Goal: Transaction & Acquisition: Purchase product/service

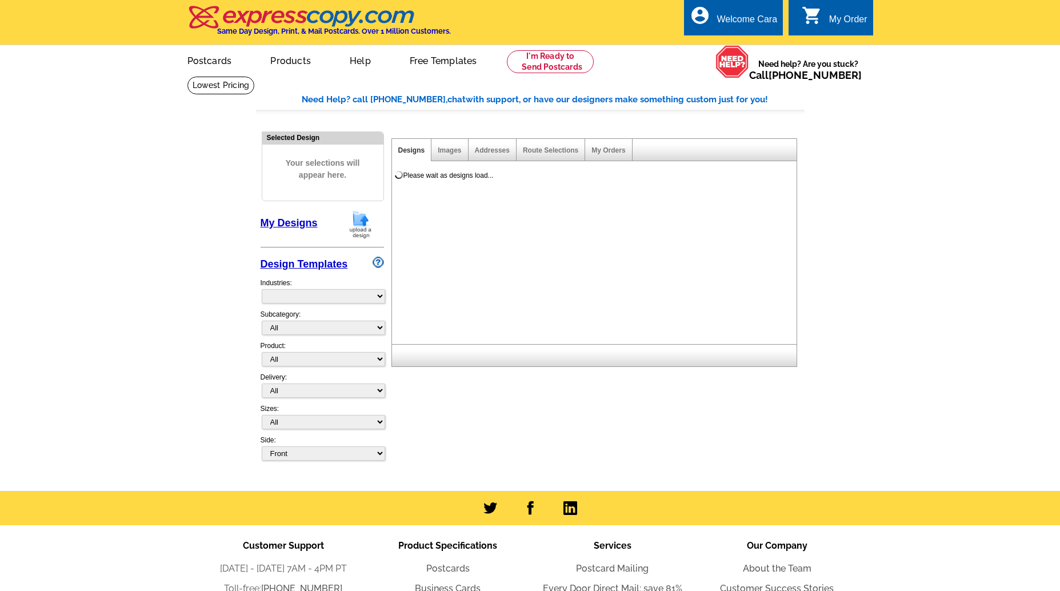
select select "785"
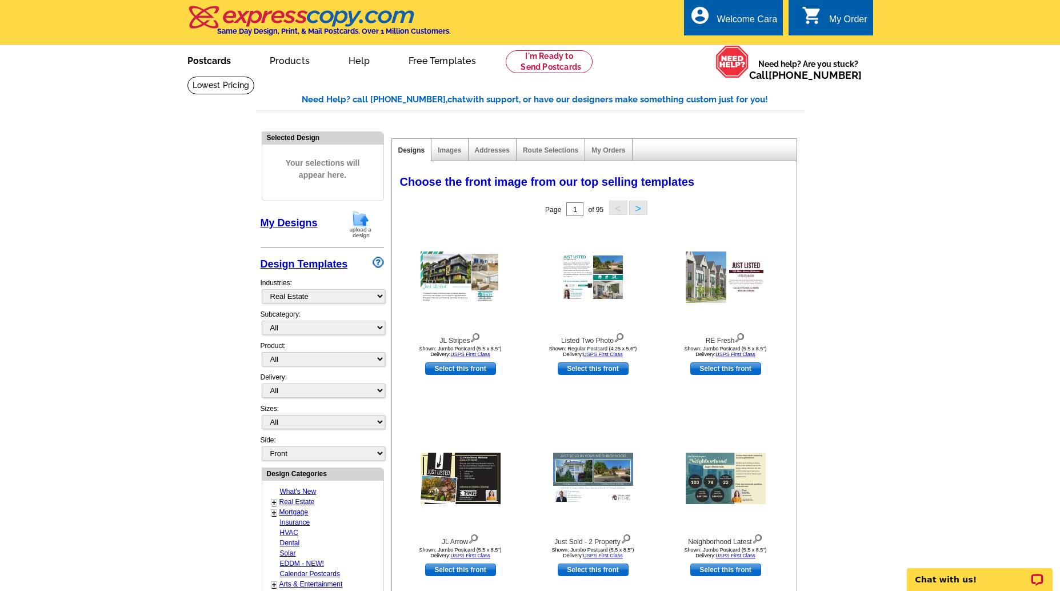
click at [177, 61] on link "Postcards" at bounding box center [209, 59] width 80 height 27
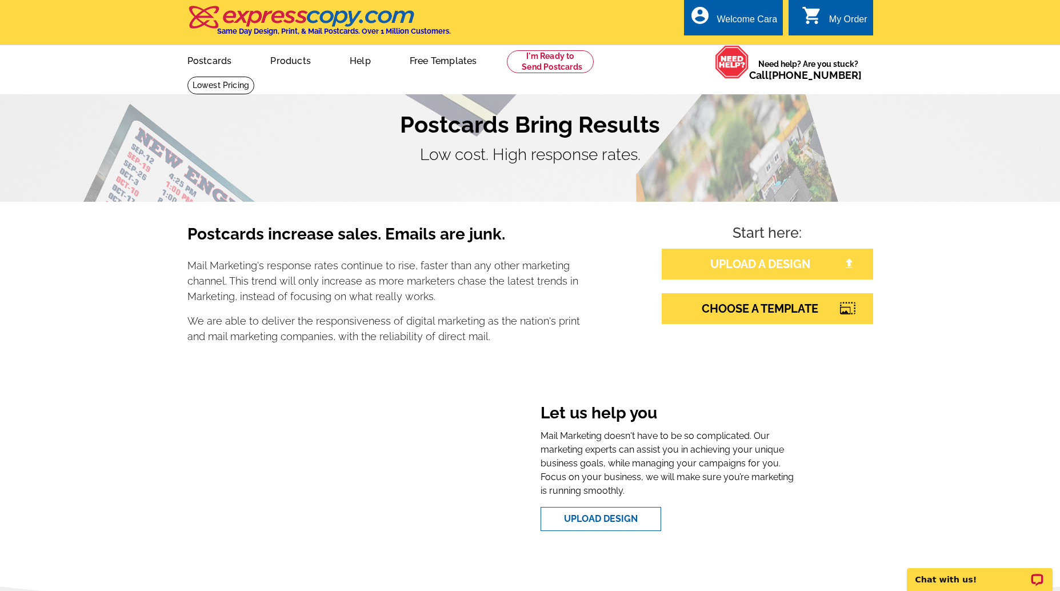
click at [821, 269] on link "UPLOAD A DESIGN" at bounding box center [767, 264] width 211 height 31
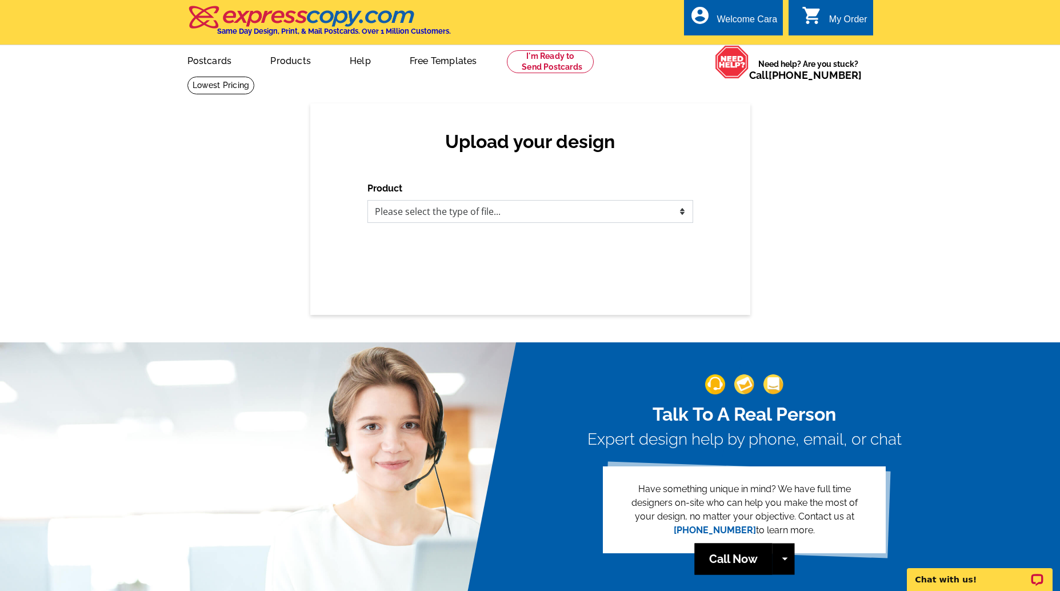
click at [611, 210] on select "Please select the type of file... Postcards Business Cards Letters and flyers G…" at bounding box center [530, 211] width 326 height 23
select select "1"
click at [367, 200] on select "Please select the type of file... Postcards Business Cards Letters and flyers G…" at bounding box center [530, 211] width 326 height 23
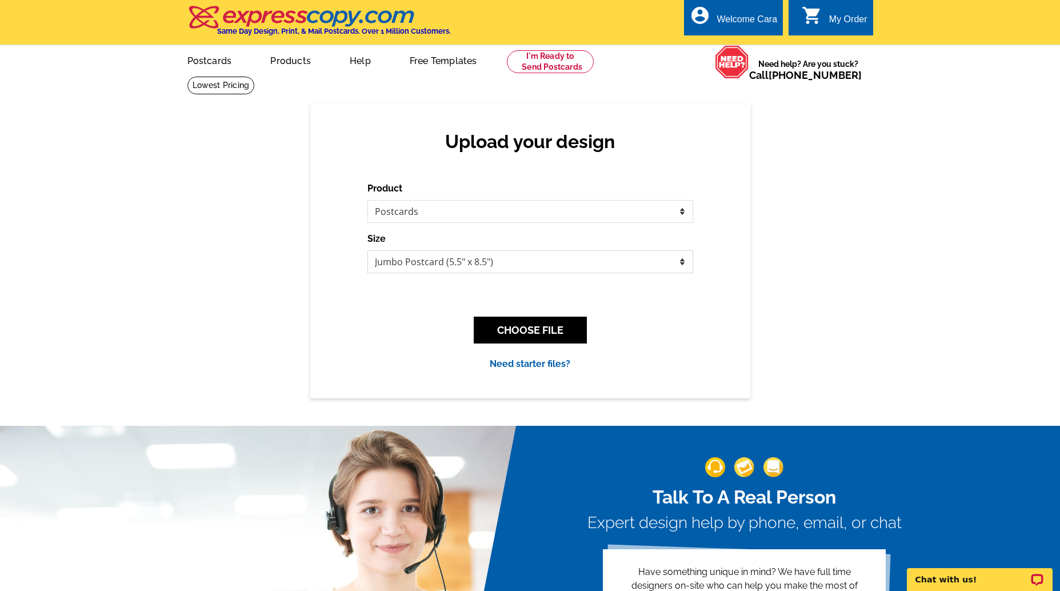
click at [673, 261] on select "Jumbo Postcard (5.5" x 8.5") Regular Postcard (4.25" x 5.6") Panoramic Postcard…" at bounding box center [530, 261] width 326 height 23
select select "1"
click at [367, 250] on select "Jumbo Postcard (5.5" x 8.5") Regular Postcard (4.25" x 5.6") Panoramic Postcard…" at bounding box center [530, 261] width 326 height 23
click at [546, 330] on button "CHOOSE FILE" at bounding box center [530, 330] width 113 height 27
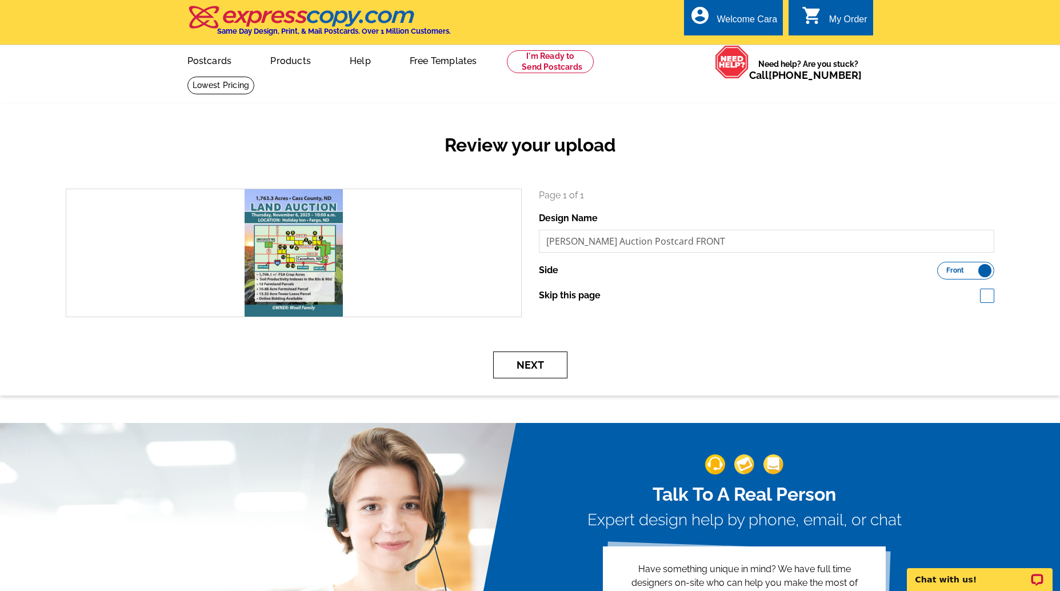
click at [518, 366] on button "Next" at bounding box center [530, 364] width 74 height 27
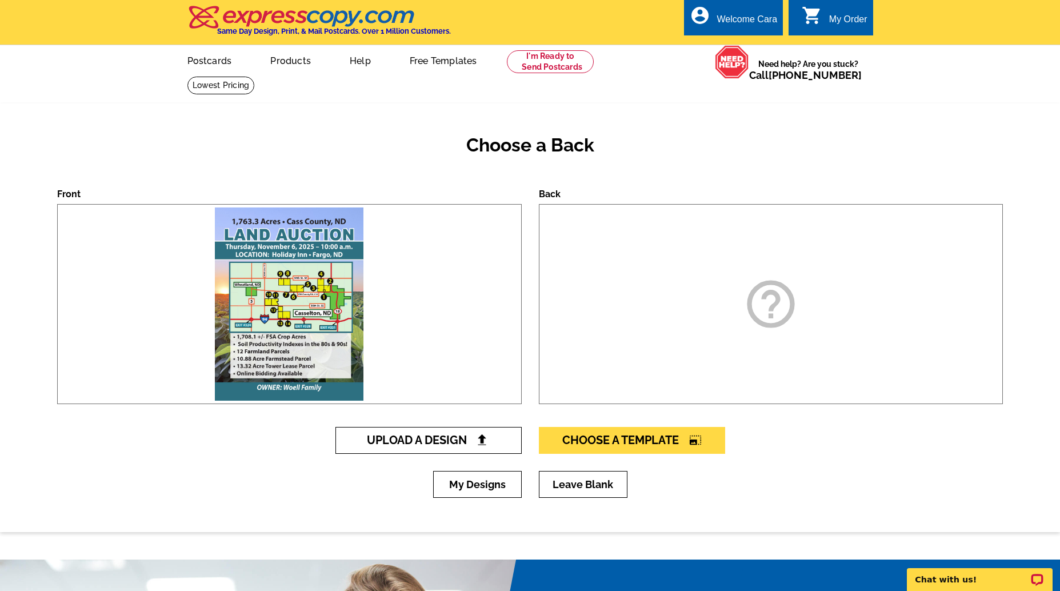
click at [443, 443] on span "Upload A Design" at bounding box center [428, 440] width 123 height 14
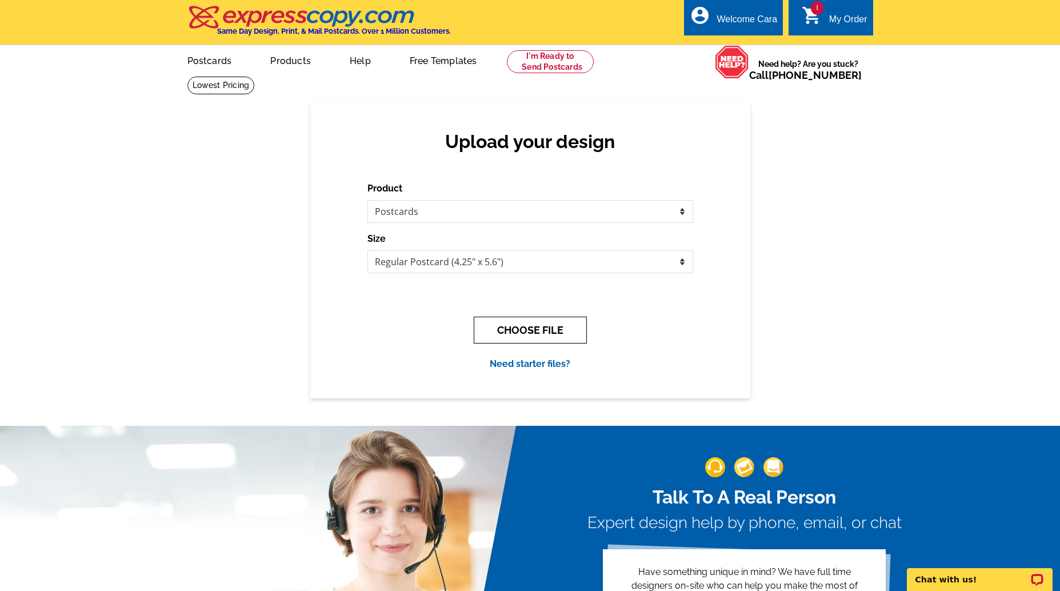
click at [571, 326] on button "CHOOSE FILE" at bounding box center [530, 330] width 113 height 27
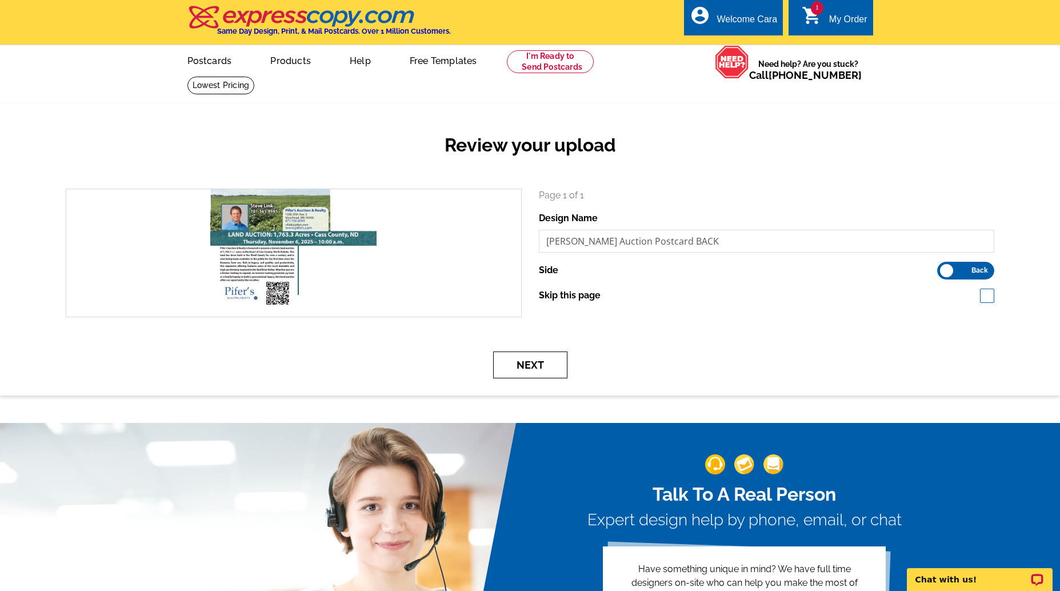
click at [547, 366] on button "Next" at bounding box center [530, 364] width 74 height 27
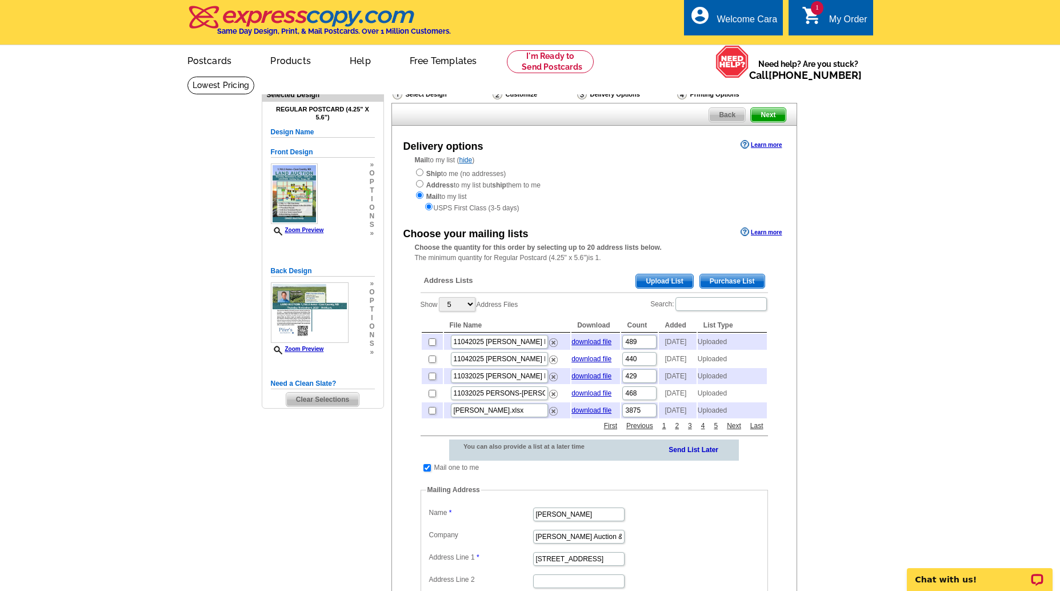
click at [688, 283] on span "Upload List" at bounding box center [664, 281] width 57 height 14
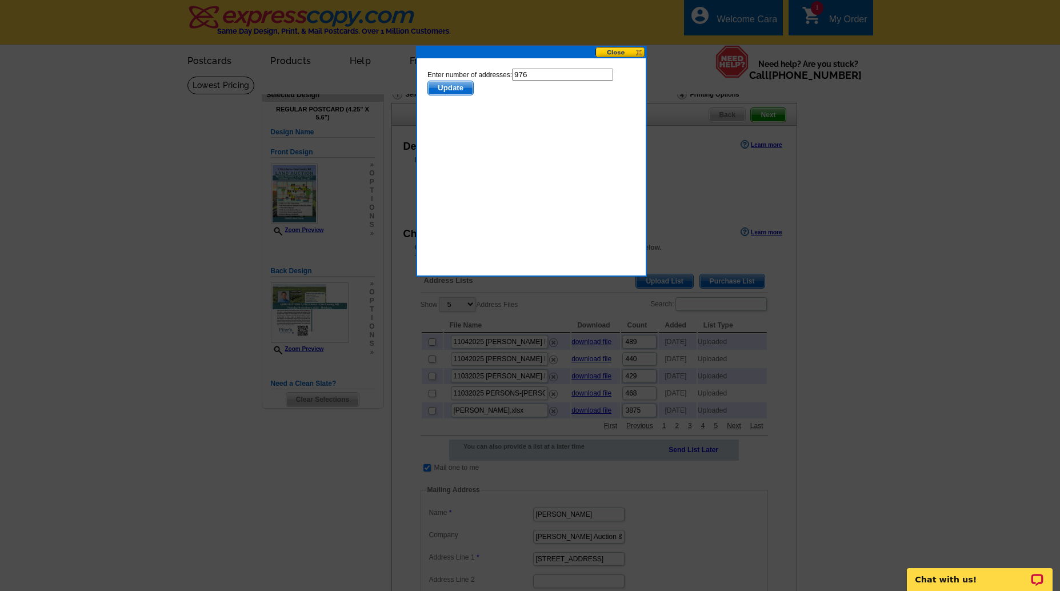
click at [544, 72] on input "976" at bounding box center [562, 75] width 101 height 12
type input "975"
click at [445, 91] on span "Update" at bounding box center [449, 88] width 45 height 14
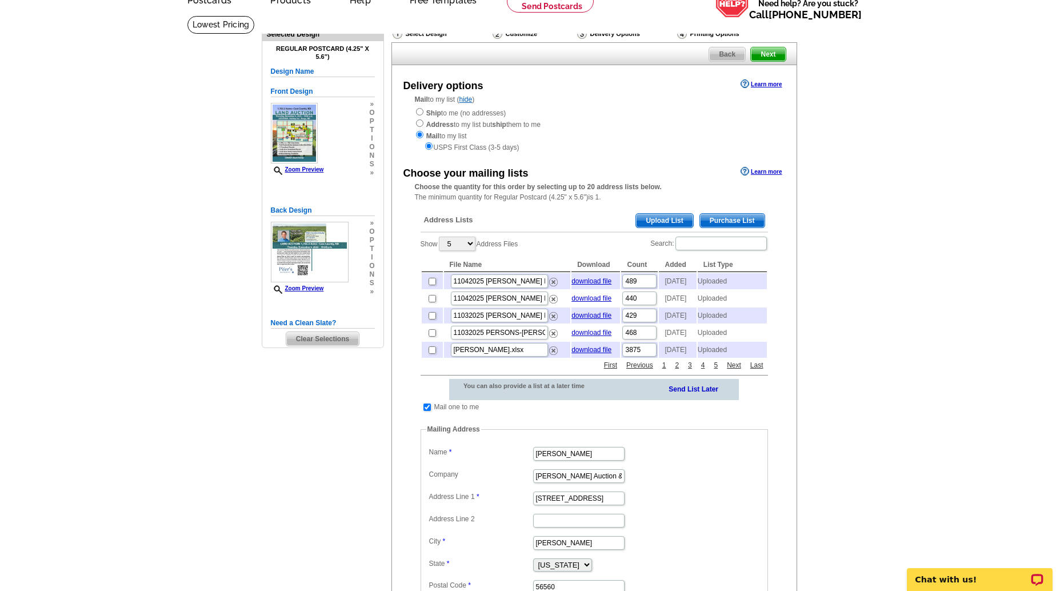
scroll to position [107, 0]
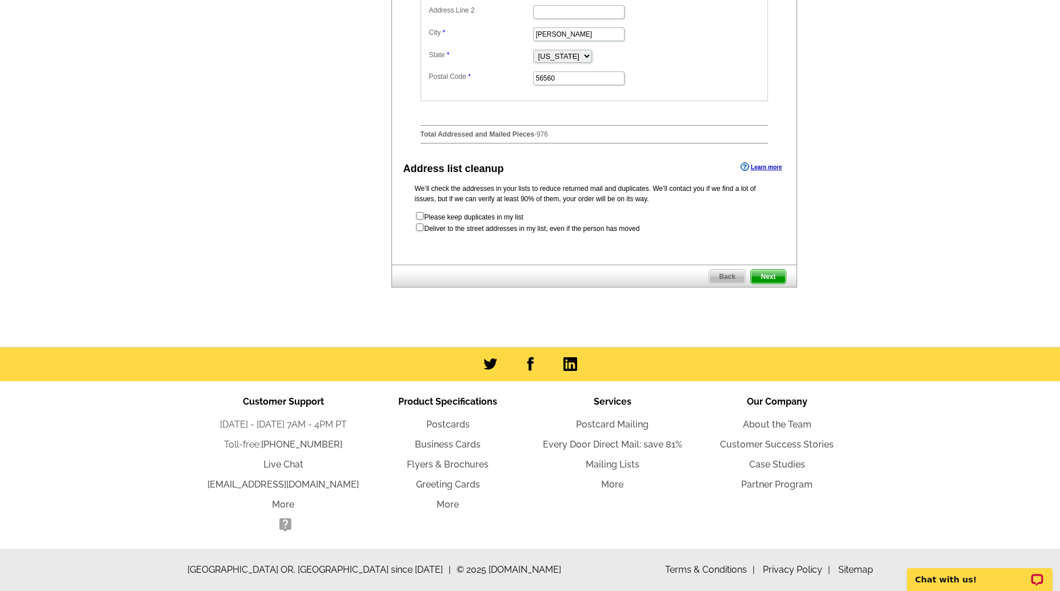
click at [779, 279] on span "Next" at bounding box center [768, 277] width 34 height 14
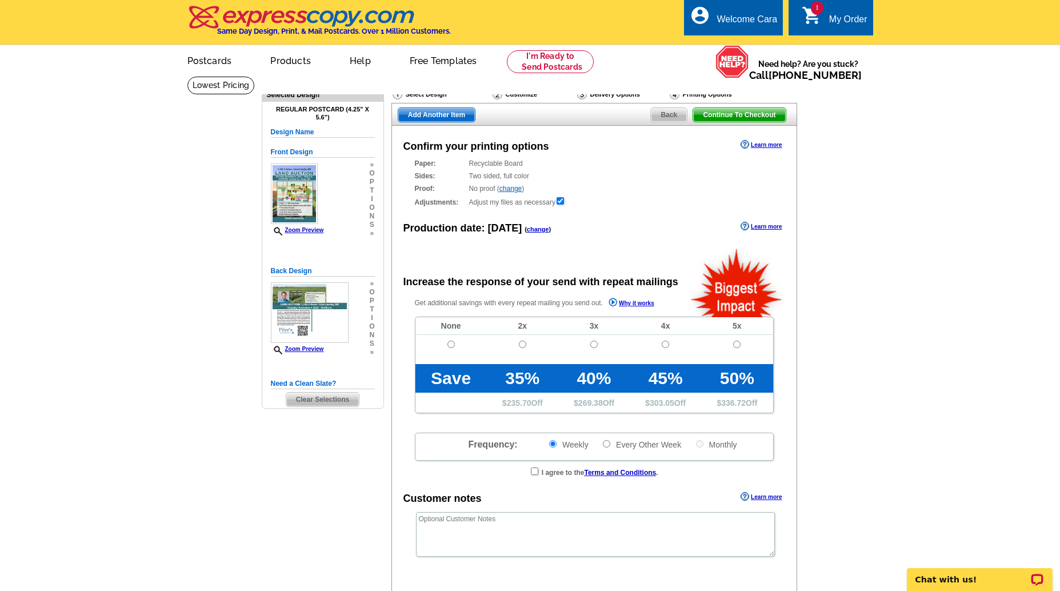
radio input "false"
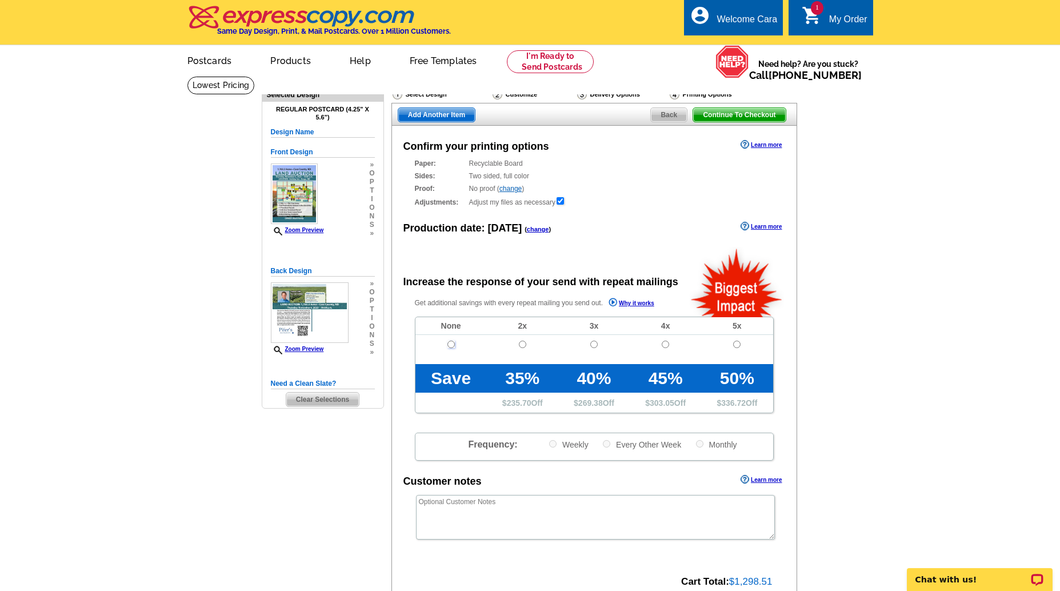
click at [449, 343] on input "radio" at bounding box center [450, 344] width 7 height 7
radio input "true"
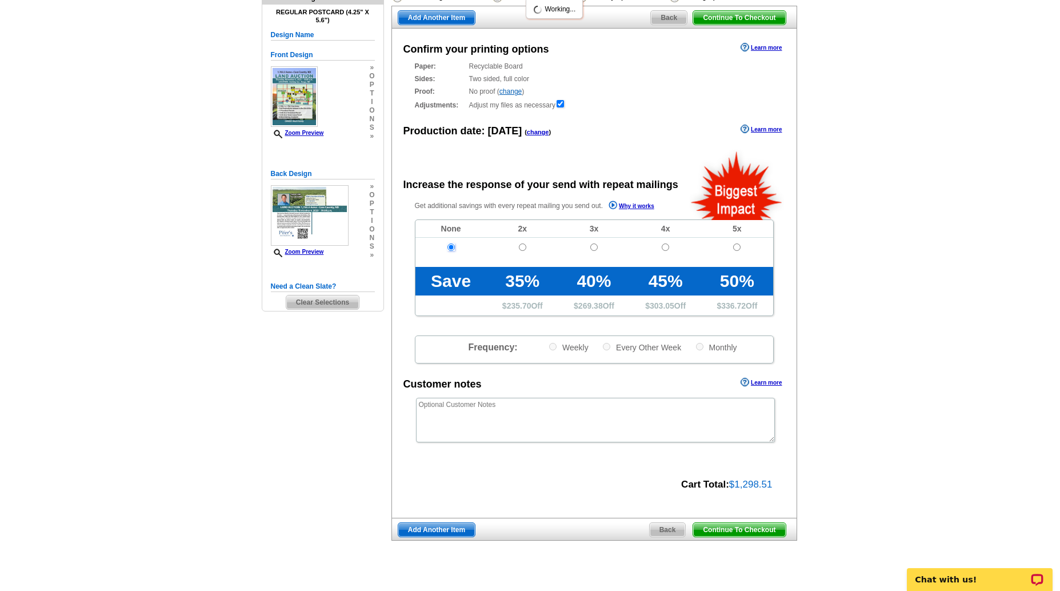
scroll to position [349, 0]
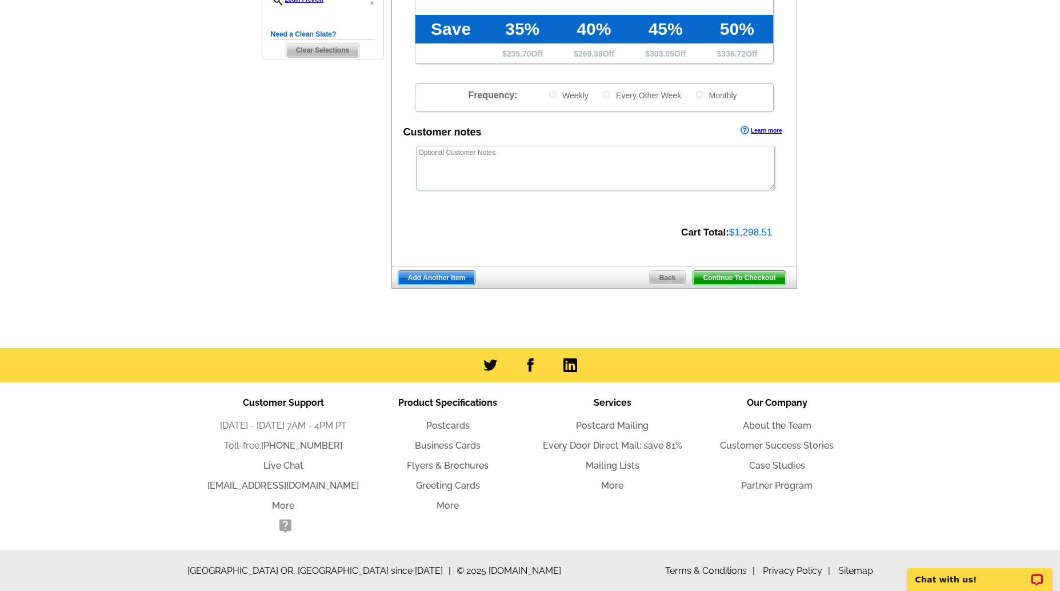
click at [758, 280] on span "Continue To Checkout" at bounding box center [739, 278] width 92 height 14
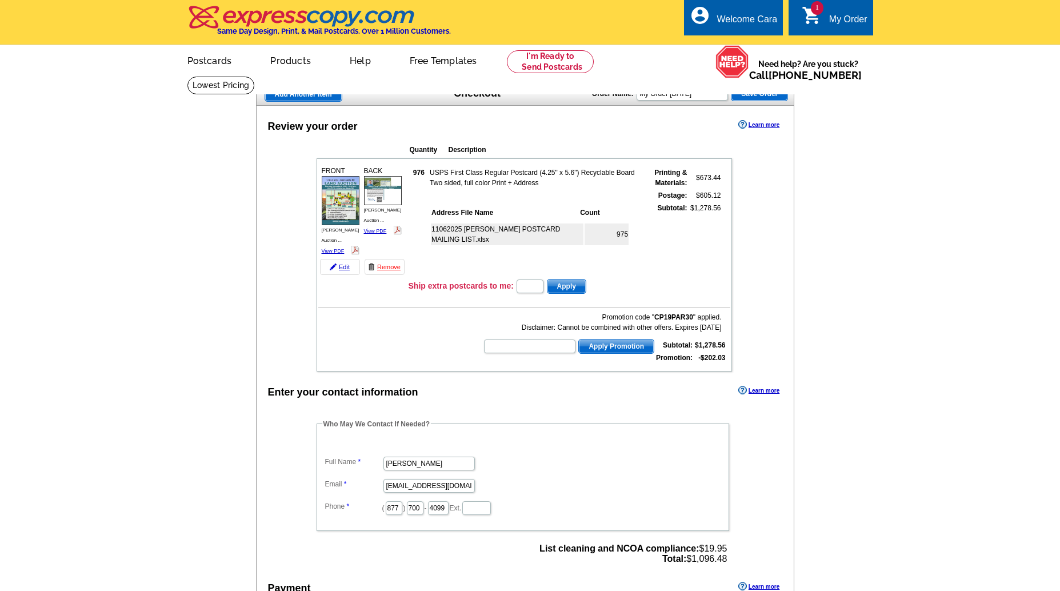
click at [330, 439] on dl "Full Name Cara Zastrow Email cara@pifers.com Phone ( 877 ) 700 - 4099 Ext." at bounding box center [522, 477] width 401 height 77
click at [331, 439] on dt at bounding box center [522, 444] width 401 height 10
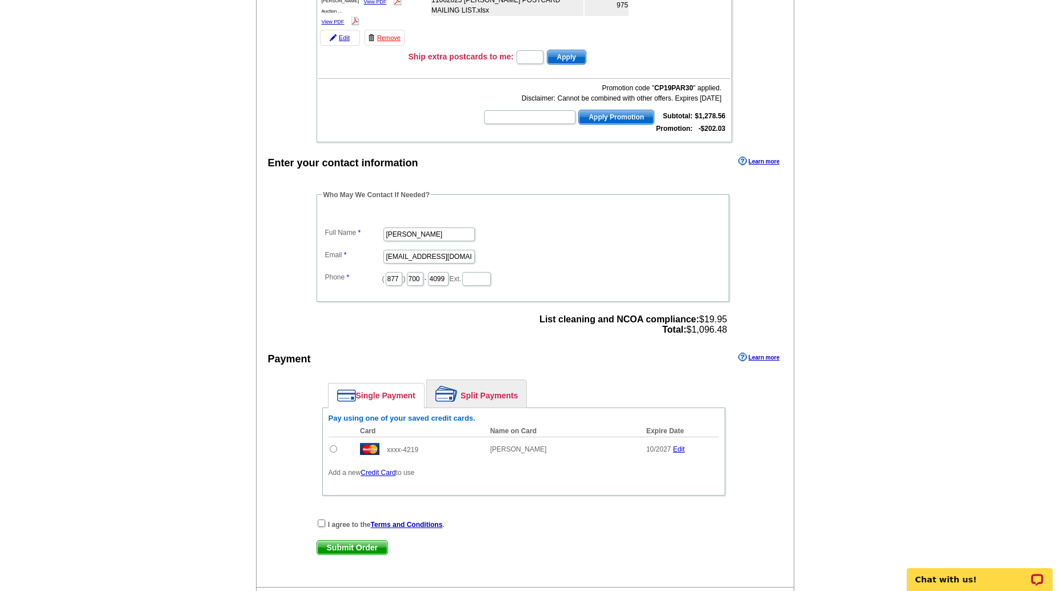
drag, startPoint x: 333, startPoint y: 436, endPoint x: 330, endPoint y: 481, distance: 45.3
click at [333, 445] on input "radio" at bounding box center [333, 448] width 7 height 7
radio input "true"
click at [323, 520] on input "checkbox" at bounding box center [321, 523] width 7 height 7
checkbox input "true"
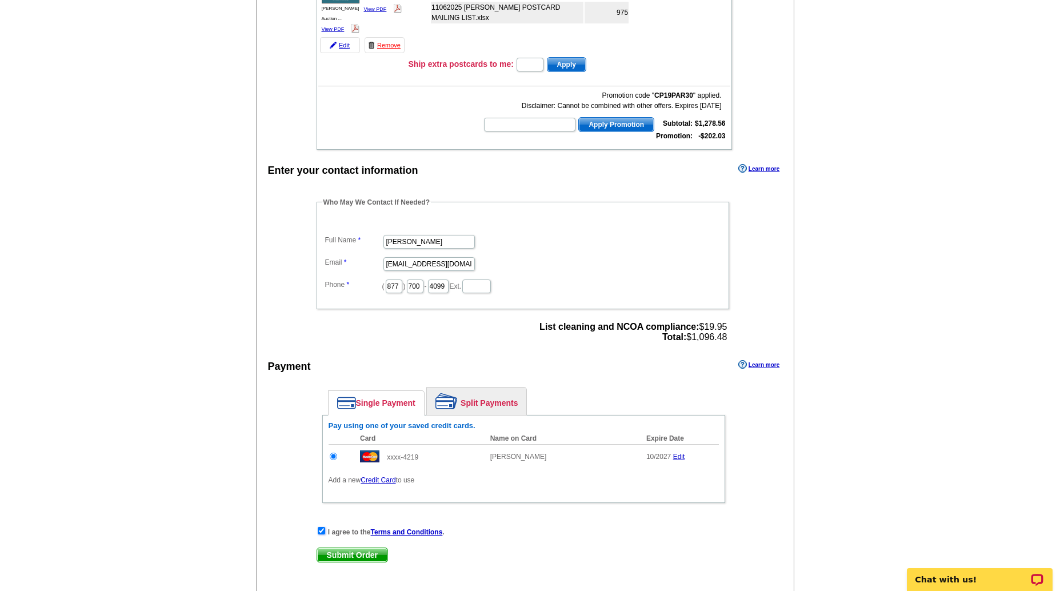
scroll to position [320, 0]
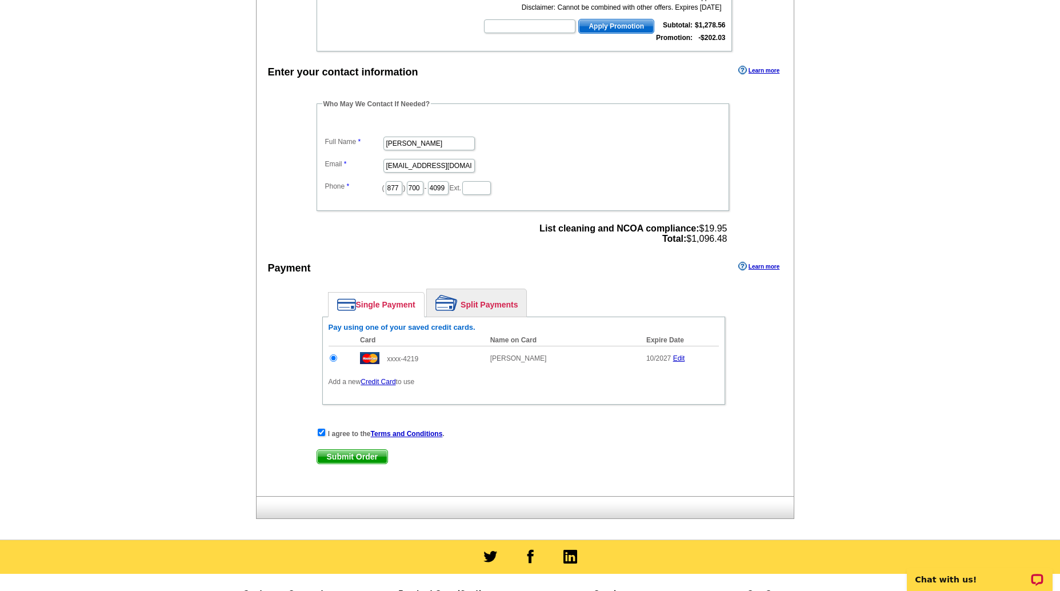
click at [365, 450] on span "Submit Order" at bounding box center [352, 457] width 70 height 14
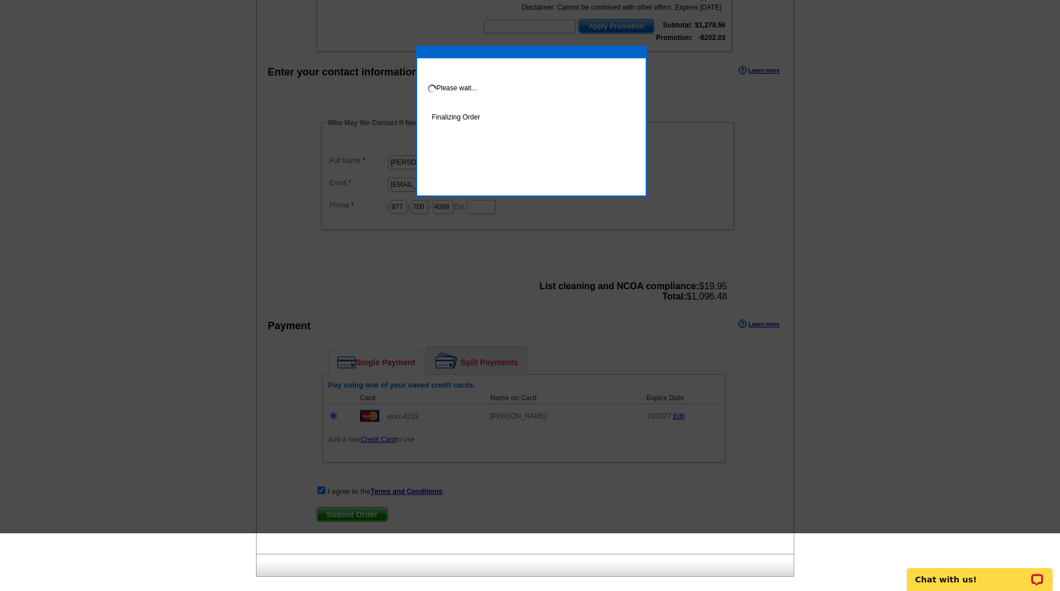
scroll to position [111, 0]
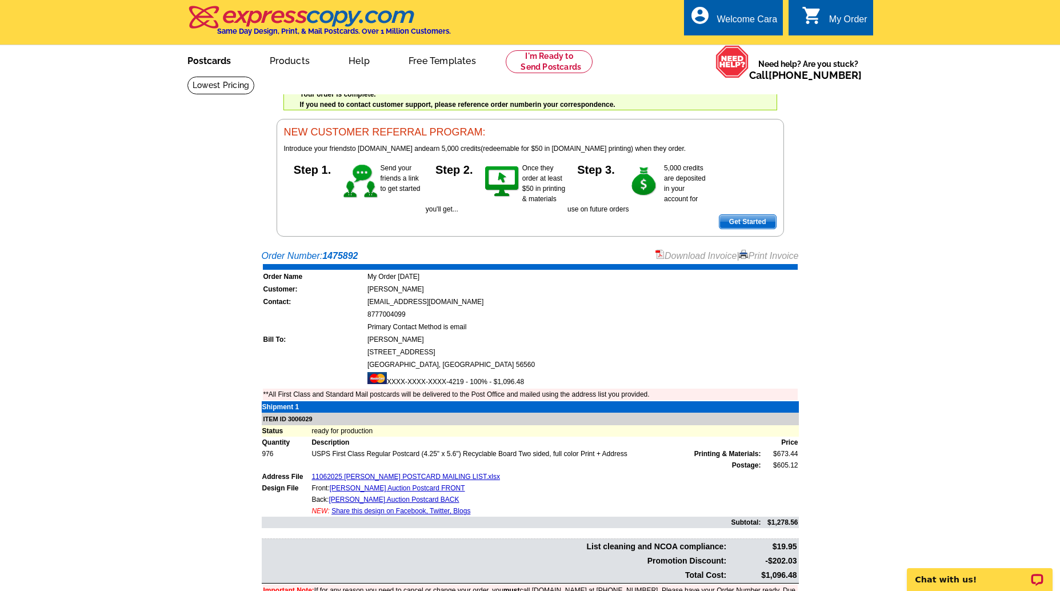
click at [229, 58] on link "Postcards" at bounding box center [209, 59] width 80 height 27
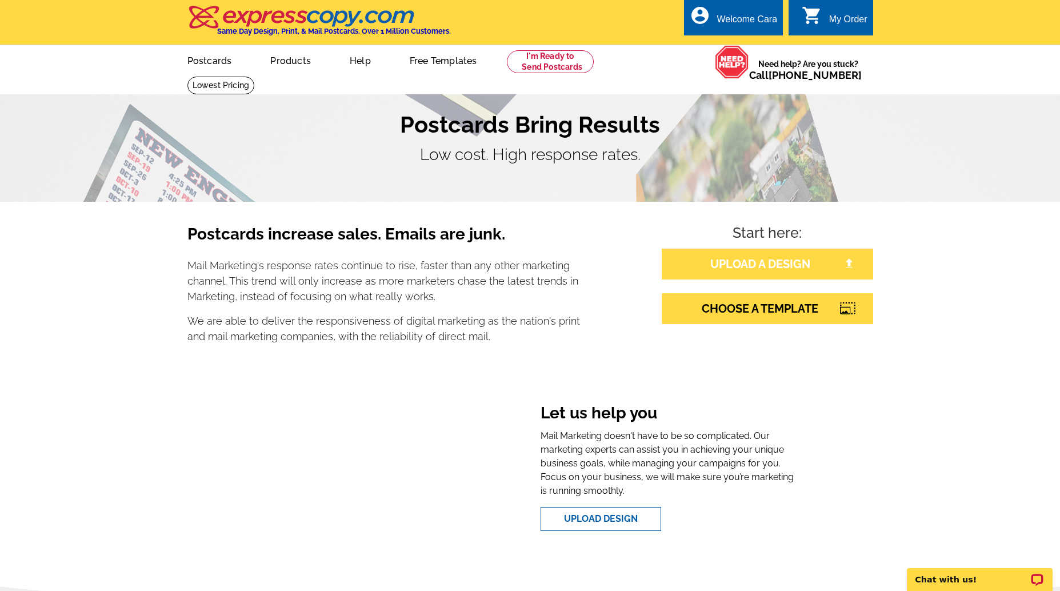
click at [775, 259] on link "UPLOAD A DESIGN" at bounding box center [767, 264] width 211 height 31
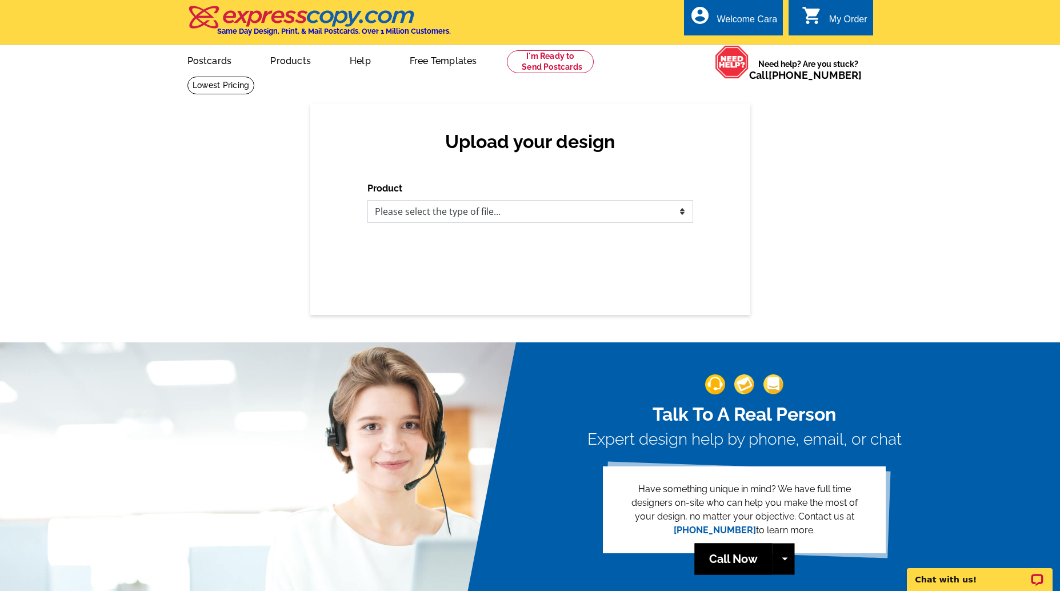
click at [664, 205] on select "Please select the type of file... Postcards Business Cards Letters and flyers G…" at bounding box center [530, 211] width 326 height 23
select select "1"
click at [367, 200] on select "Please select the type of file... Postcards Business Cards Letters and flyers G…" at bounding box center [530, 211] width 326 height 23
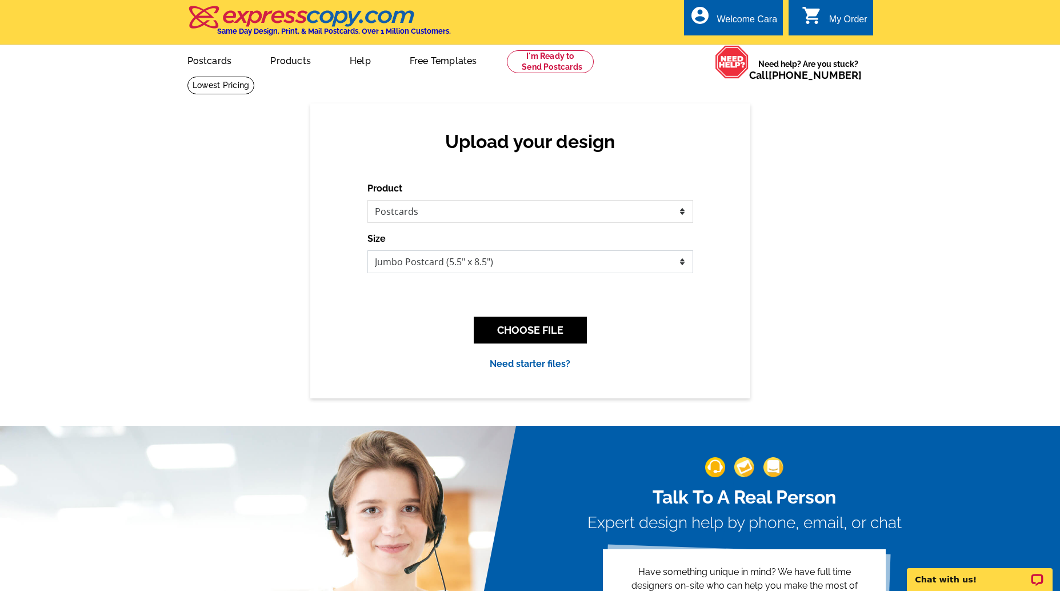
click at [644, 260] on select "Jumbo Postcard (5.5" x 8.5") Regular Postcard (4.25" x 5.6") Panoramic Postcard…" at bounding box center [530, 261] width 326 height 23
select select "1"
click at [367, 250] on select "Jumbo Postcard (5.5" x 8.5") Regular Postcard (4.25" x 5.6") Panoramic Postcard…" at bounding box center [530, 261] width 326 height 23
click at [576, 329] on button "CHOOSE FILE" at bounding box center [530, 330] width 113 height 27
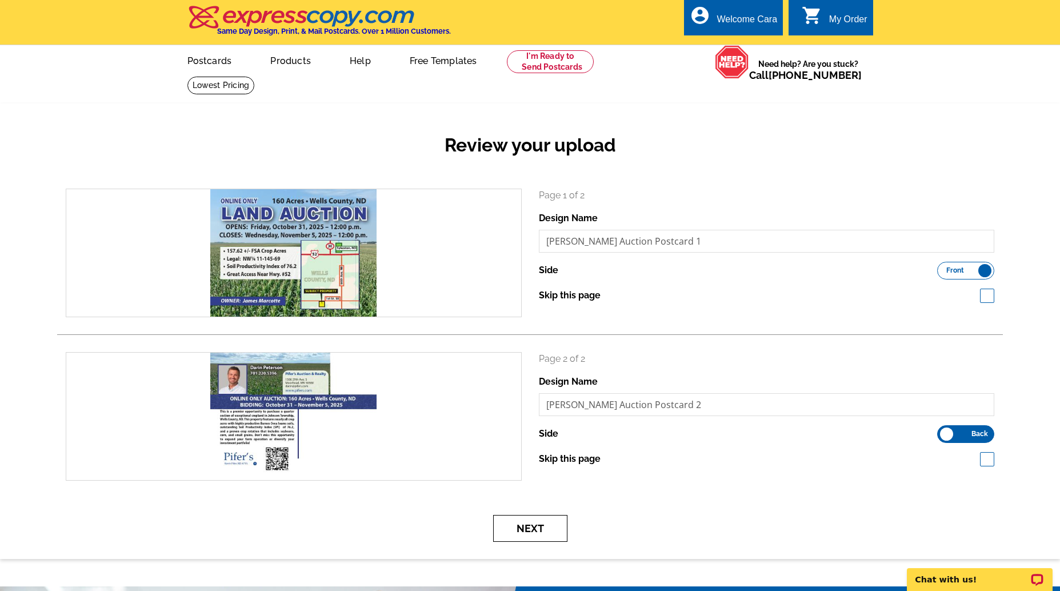
click at [541, 520] on button "Next" at bounding box center [530, 528] width 74 height 27
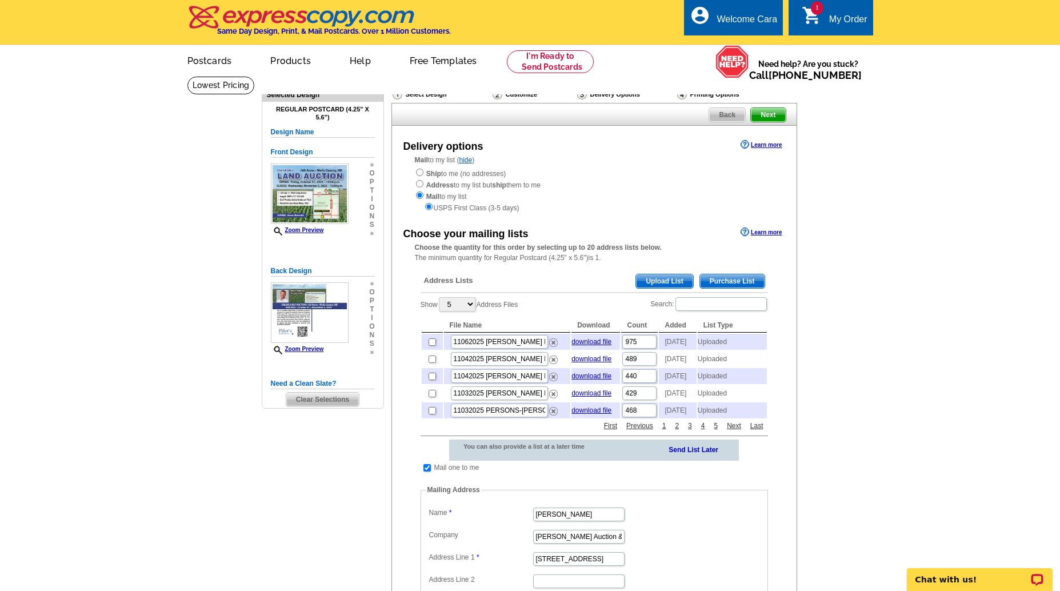
click at [672, 283] on span "Upload List" at bounding box center [664, 281] width 57 height 14
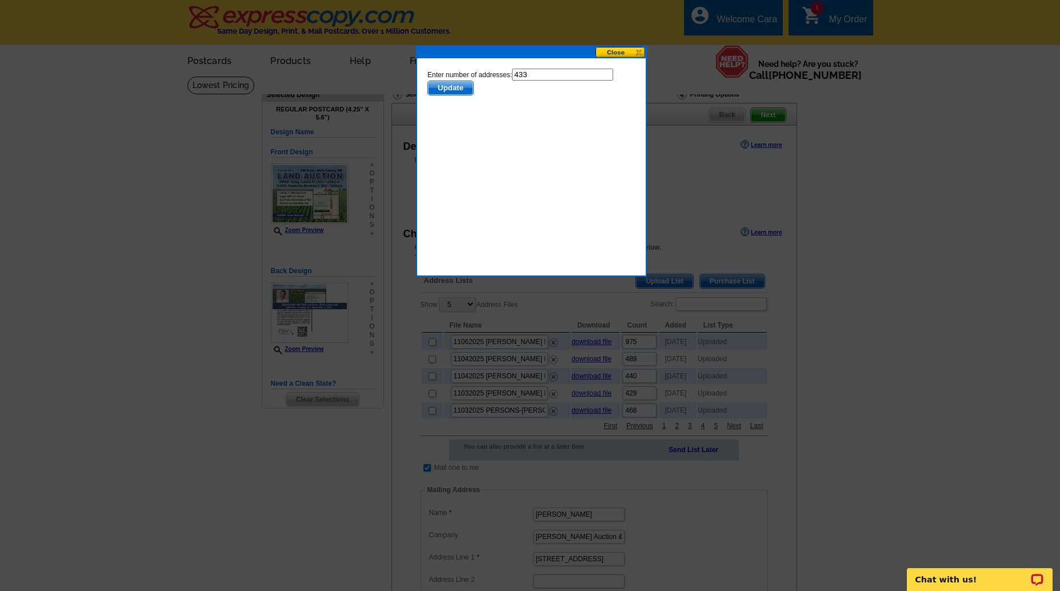
click at [558, 75] on input "433" at bounding box center [562, 75] width 101 height 12
type input "432"
click at [441, 86] on span "Update" at bounding box center [449, 88] width 45 height 14
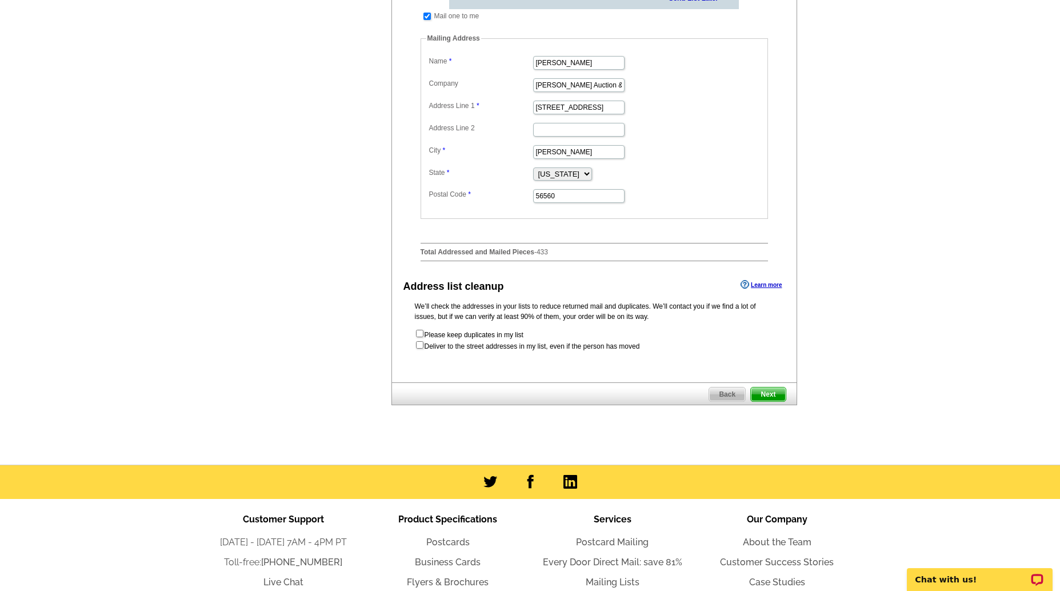
scroll to position [591, 0]
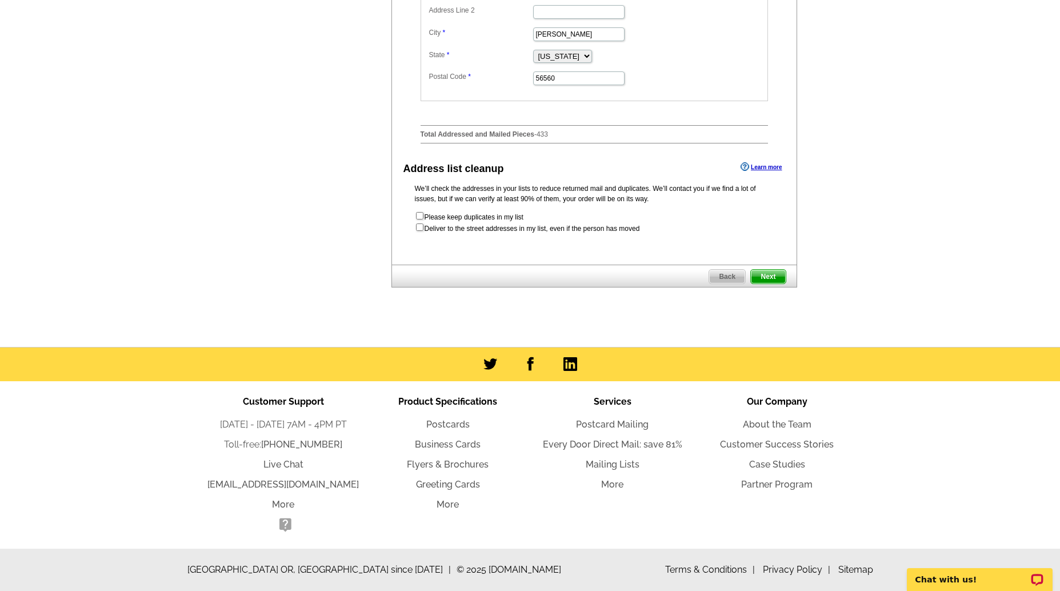
click at [771, 273] on span "Next" at bounding box center [768, 277] width 34 height 14
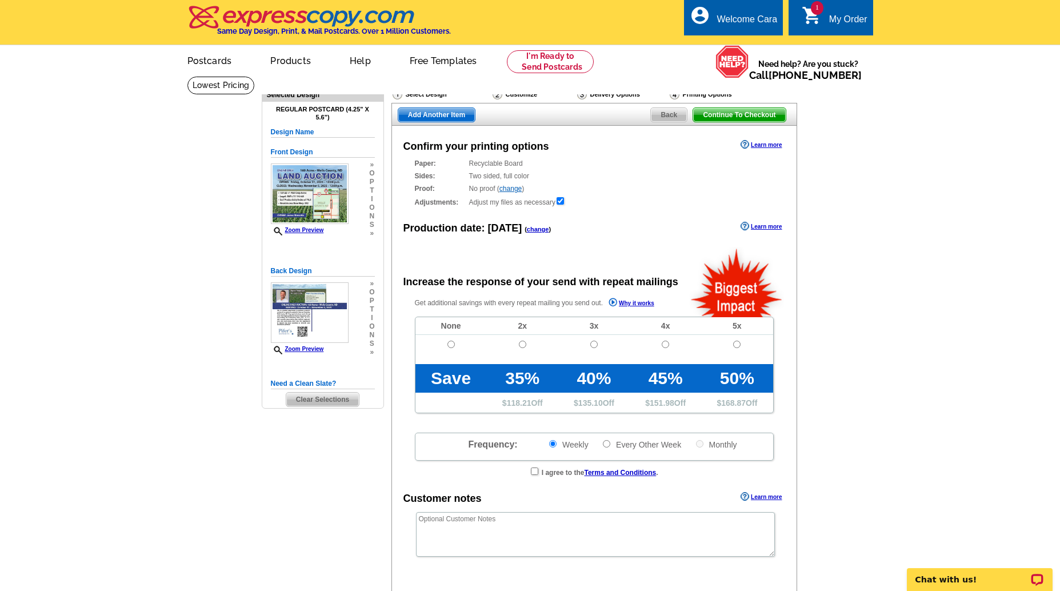
radio input "false"
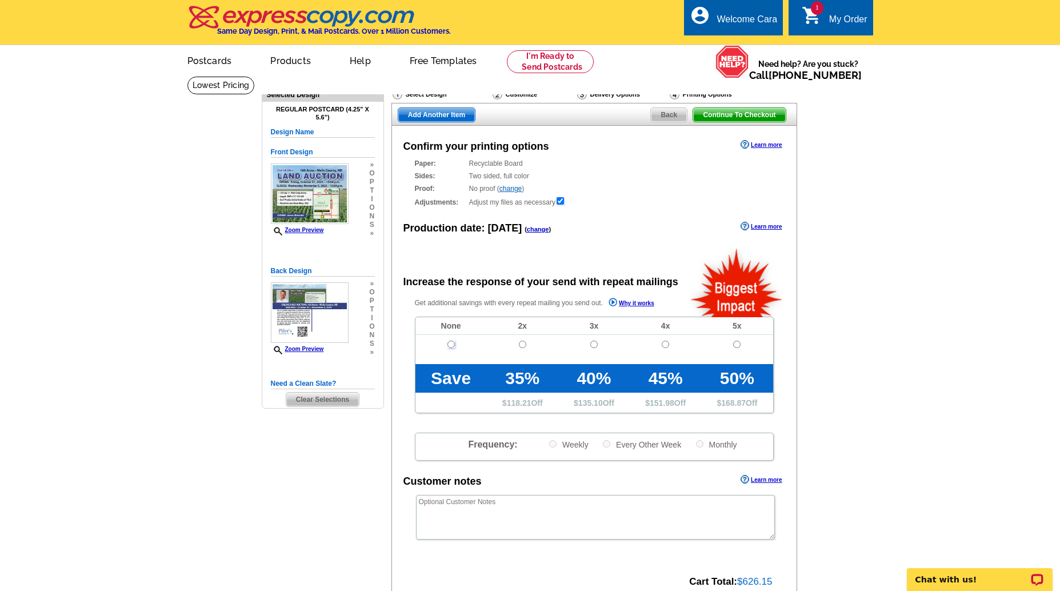
click at [453, 345] on input "radio" at bounding box center [450, 344] width 7 height 7
radio input "true"
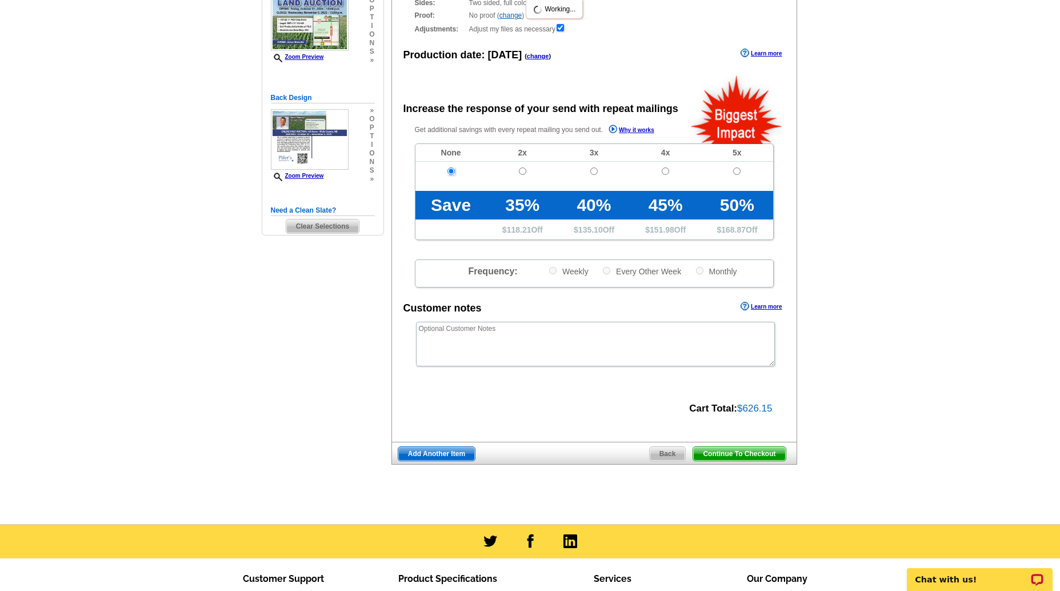
scroll to position [299, 0]
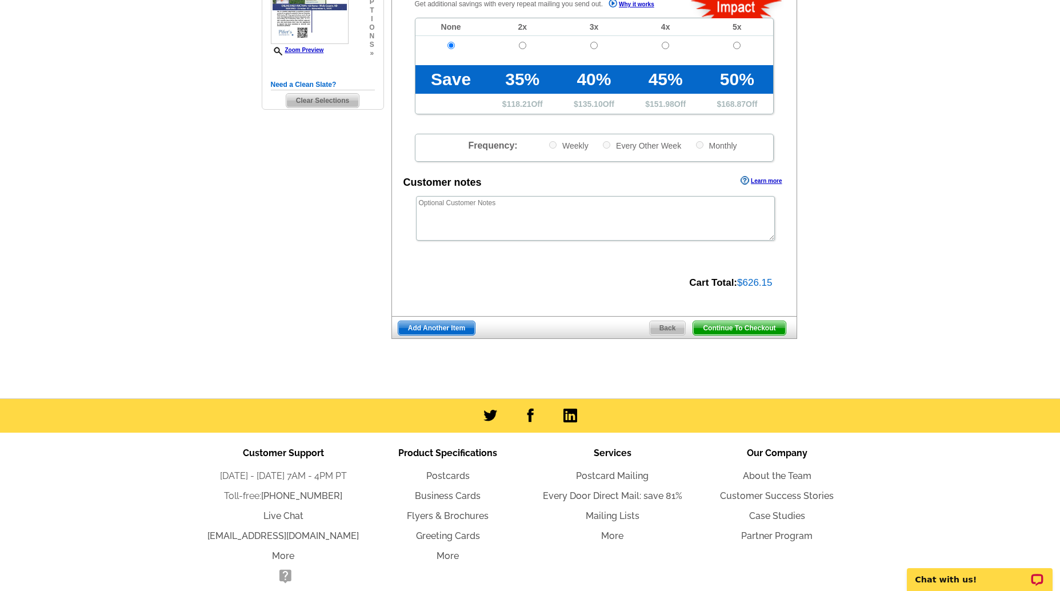
click at [782, 329] on span "Continue To Checkout" at bounding box center [739, 328] width 92 height 14
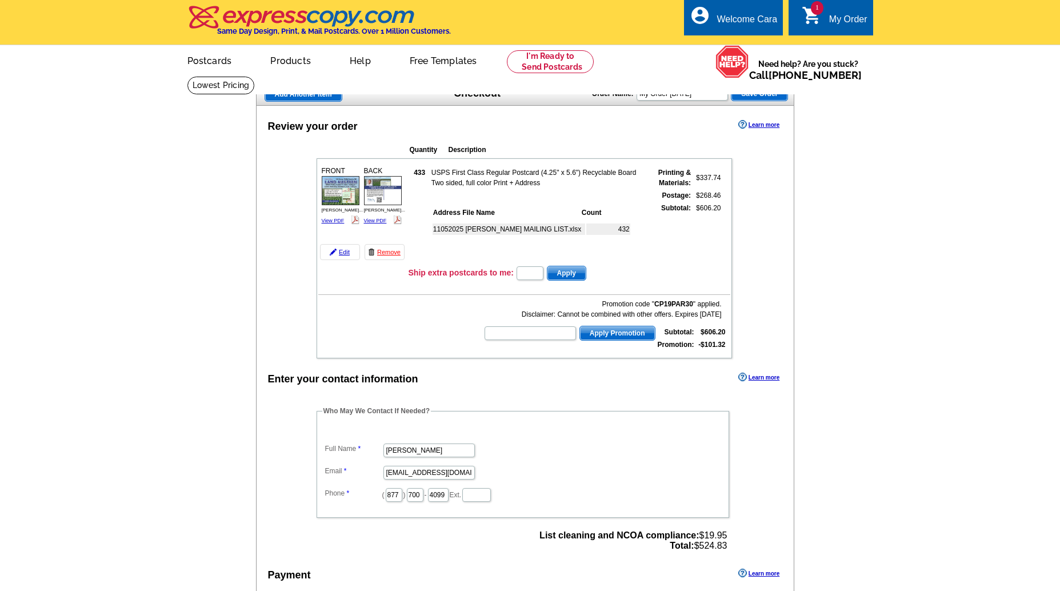
click at [334, 401] on div "Enter your contact information Learn more Who May We Contact If Needed? Full Na…" at bounding box center [526, 587] width 538 height 434
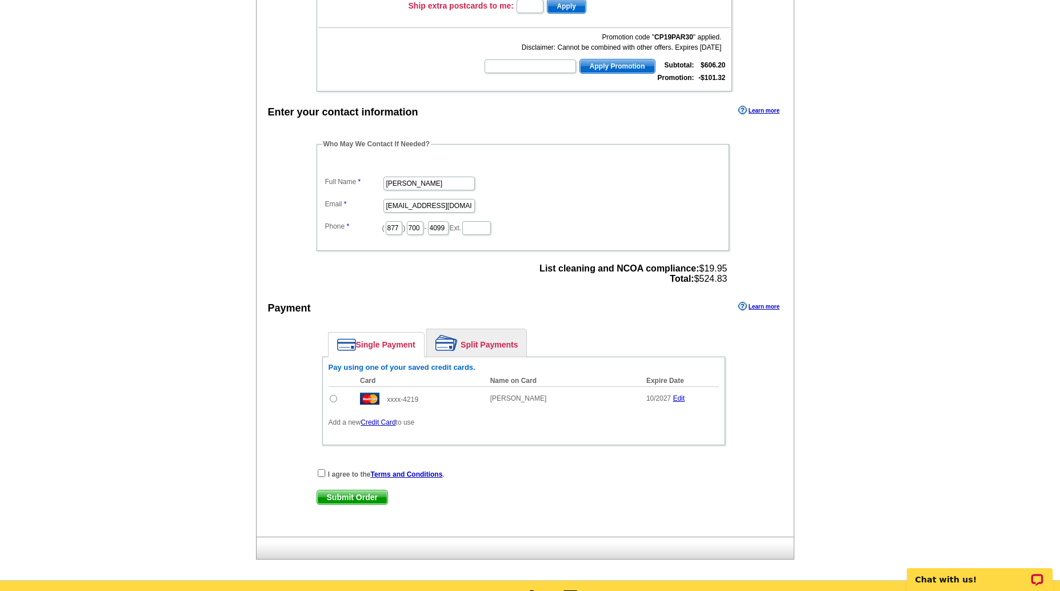
click at [333, 398] on input "radio" at bounding box center [333, 398] width 7 height 7
radio input "true"
click at [320, 473] on input "checkbox" at bounding box center [321, 472] width 7 height 7
checkbox input "true"
click at [337, 496] on span "Submit Order" at bounding box center [352, 497] width 70 height 14
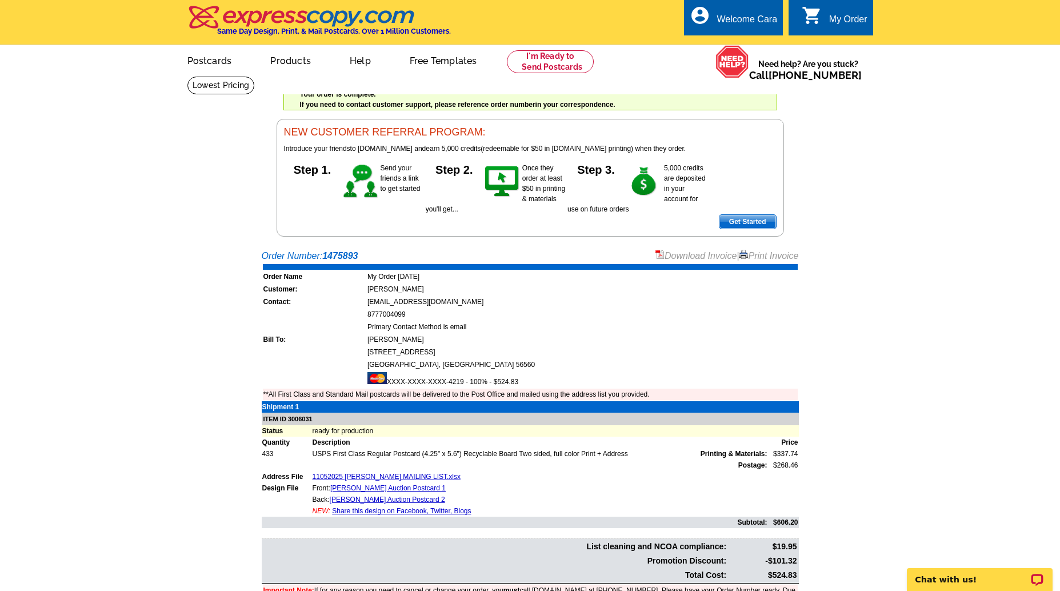
click at [227, 198] on div "Welcome back Cara My Account Logout local_phone Same Day Design, Print, & Mail …" at bounding box center [530, 118] width 1060 height 237
click at [222, 66] on link "Postcards" at bounding box center [209, 59] width 80 height 27
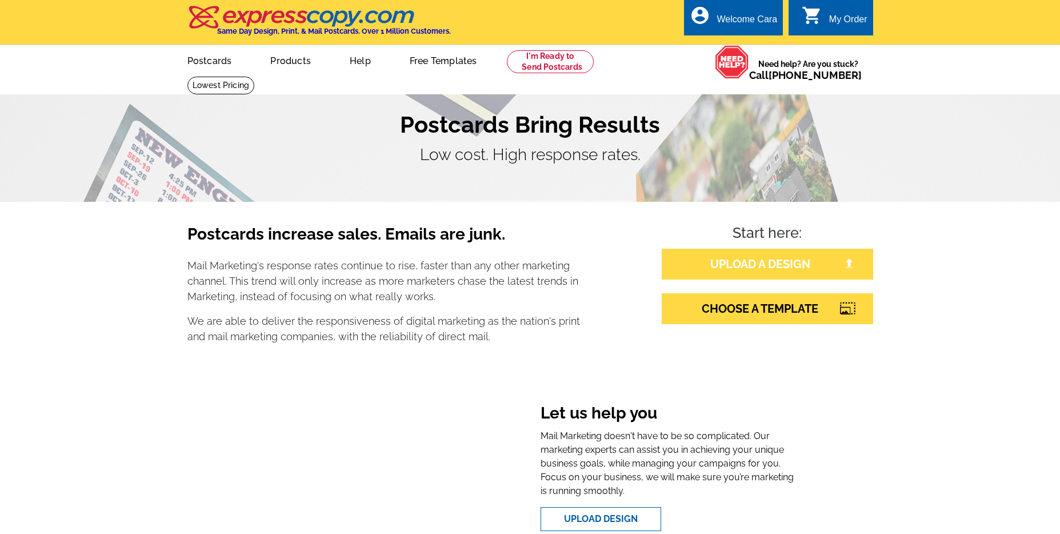
click at [715, 267] on link "UPLOAD A DESIGN" at bounding box center [767, 264] width 211 height 31
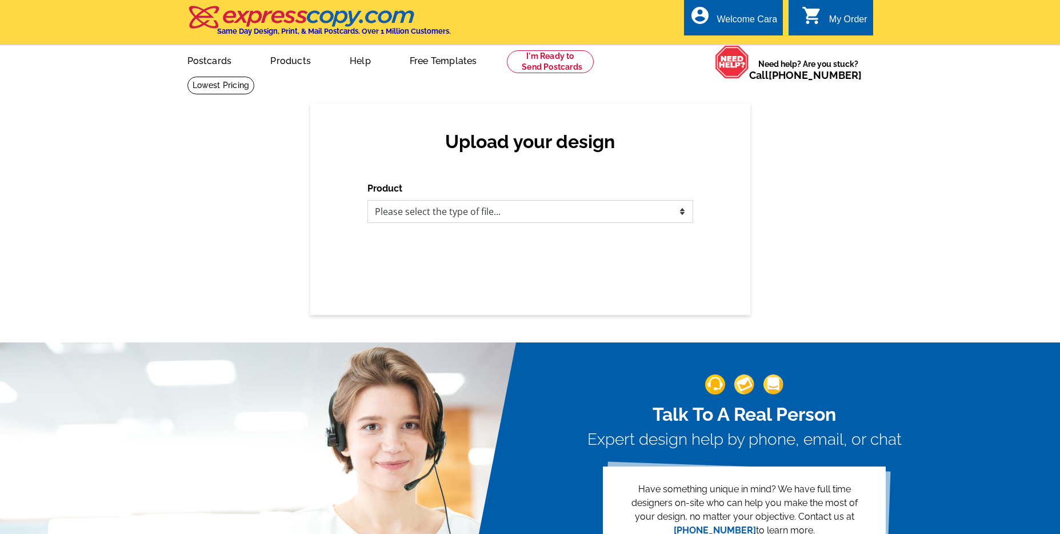
click at [605, 211] on select "Please select the type of file... Postcards Business Cards Letters and flyers G…" at bounding box center [530, 211] width 326 height 23
select select "1"
click at [367, 200] on select "Please select the type of file... Postcards Business Cards Letters and flyers G…" at bounding box center [530, 211] width 326 height 23
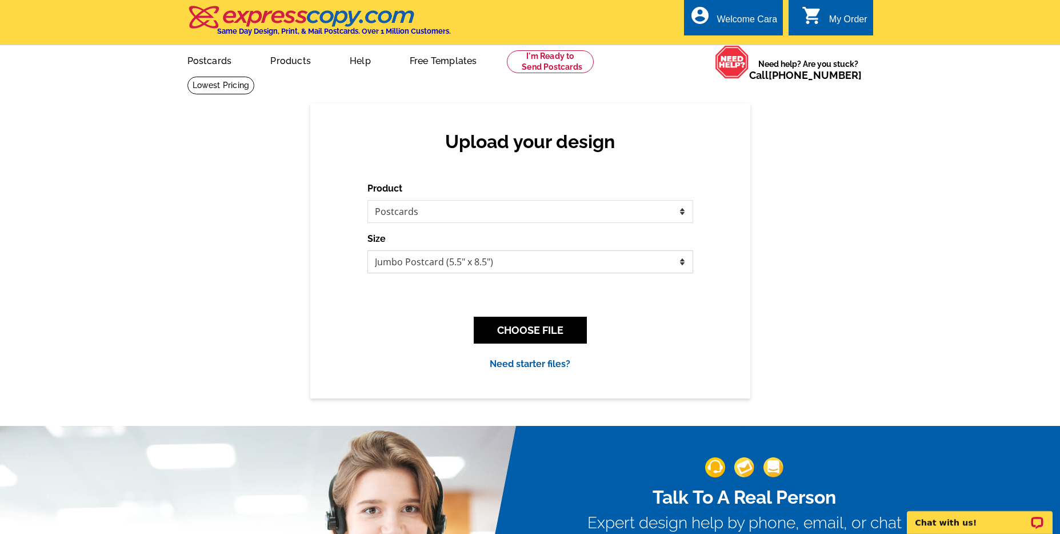
click at [583, 253] on select "Jumbo Postcard (5.5" x 8.5") Regular Postcard (4.25" x 5.6") Panoramic Postcard…" at bounding box center [530, 261] width 326 height 23
select select "1"
click at [367, 250] on select "Jumbo Postcard (5.5" x 8.5") Regular Postcard (4.25" x 5.6") Panoramic Postcard…" at bounding box center [530, 261] width 326 height 23
click at [563, 327] on button "CHOOSE FILE" at bounding box center [530, 330] width 113 height 27
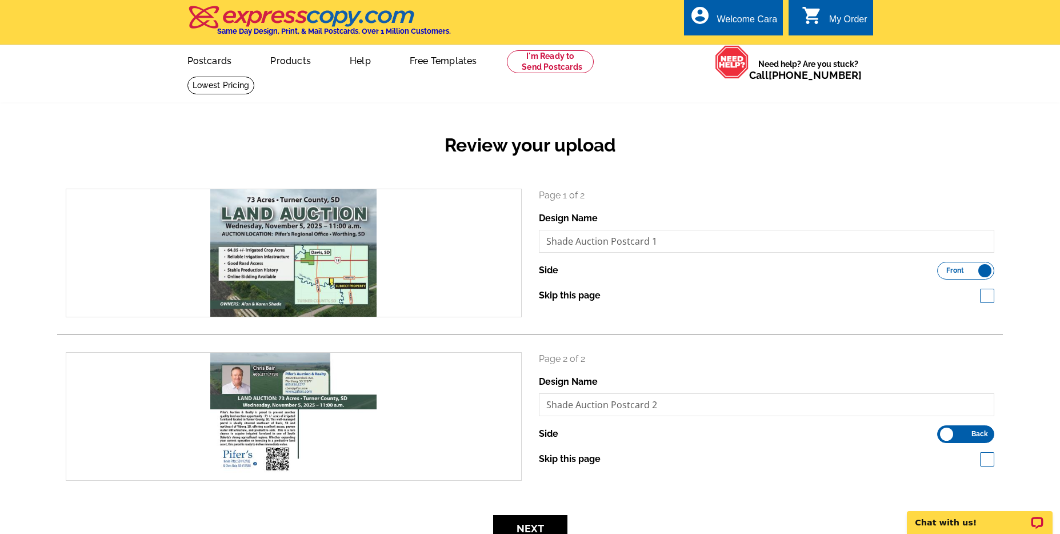
click at [614, 433] on div "Side Front Back" at bounding box center [767, 434] width 456 height 18
click at [541, 528] on button "Next" at bounding box center [530, 528] width 74 height 27
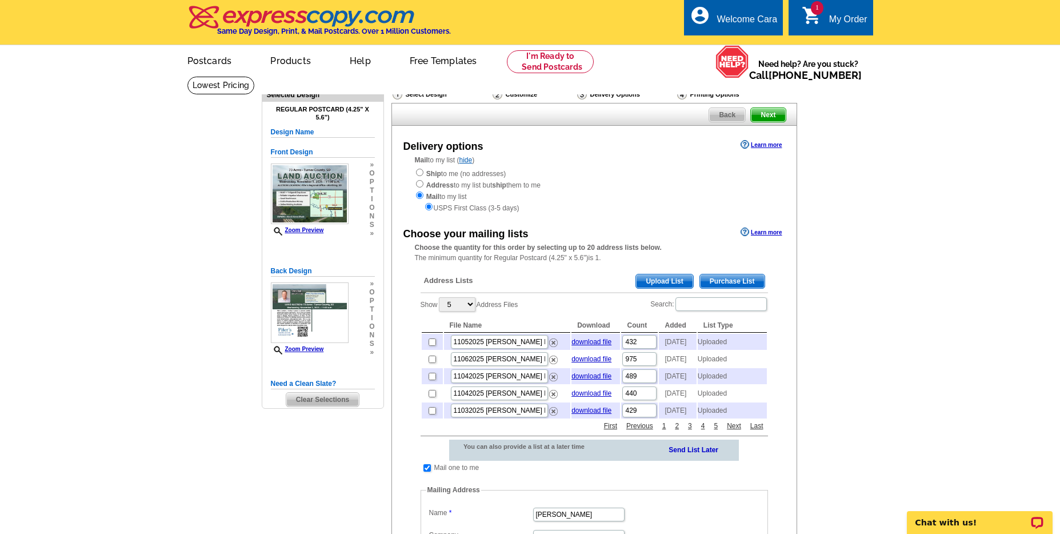
click at [661, 282] on span "Upload List" at bounding box center [664, 281] width 57 height 14
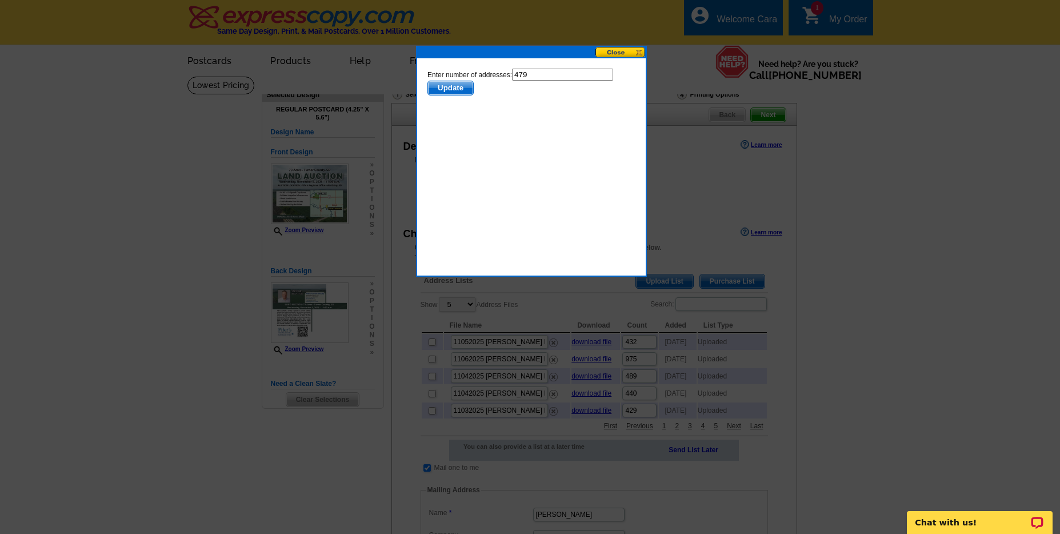
click at [554, 75] on input "479" at bounding box center [562, 75] width 101 height 12
type input "478"
click at [445, 90] on span "Update" at bounding box center [449, 88] width 45 height 14
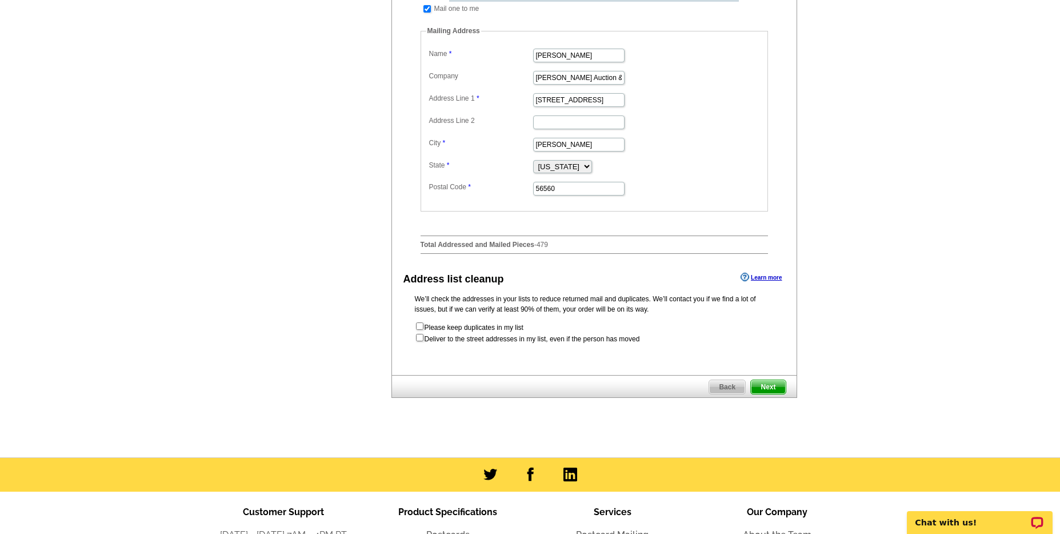
scroll to position [509, 0]
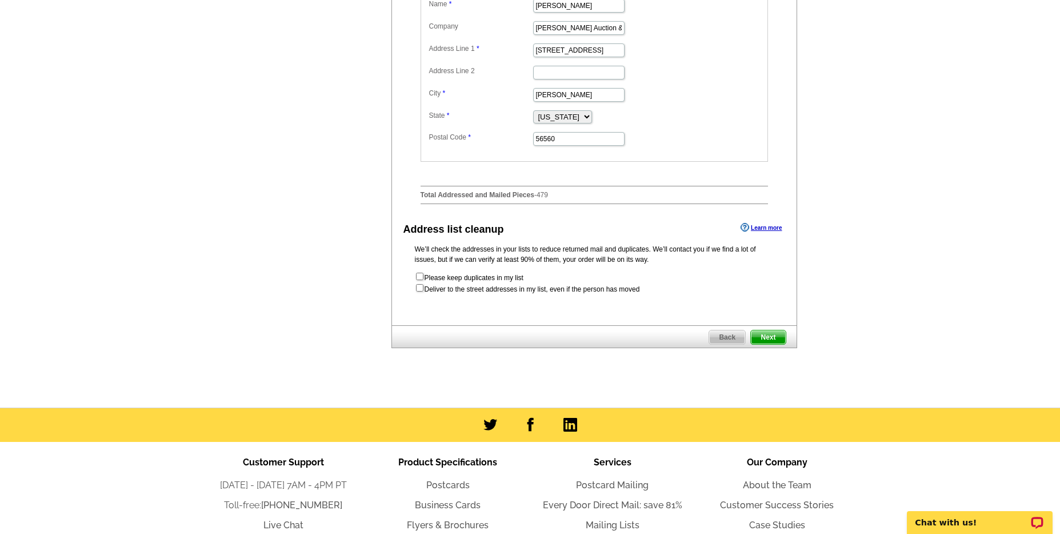
click at [772, 344] on span "Next" at bounding box center [768, 337] width 34 height 14
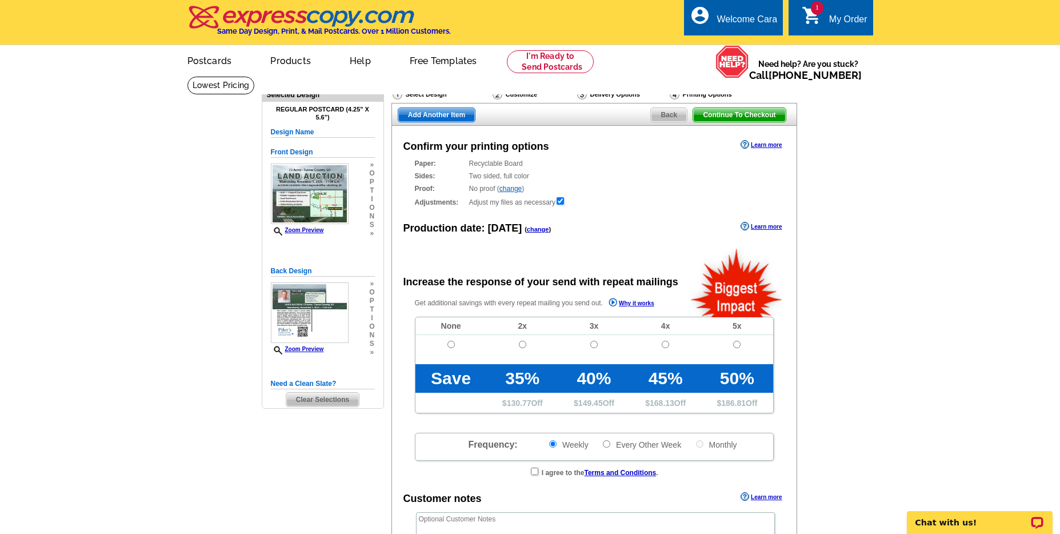
radio input "false"
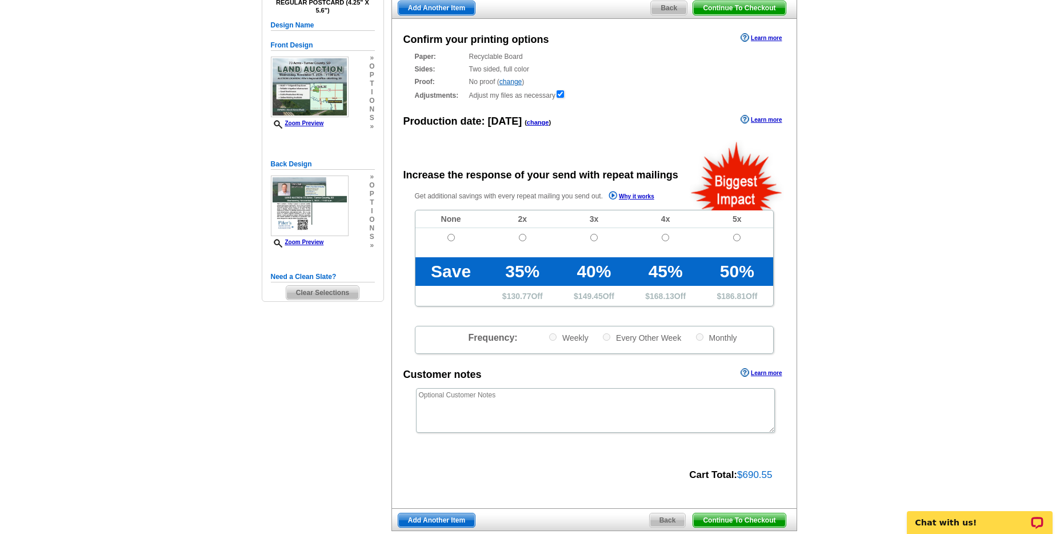
scroll to position [123, 0]
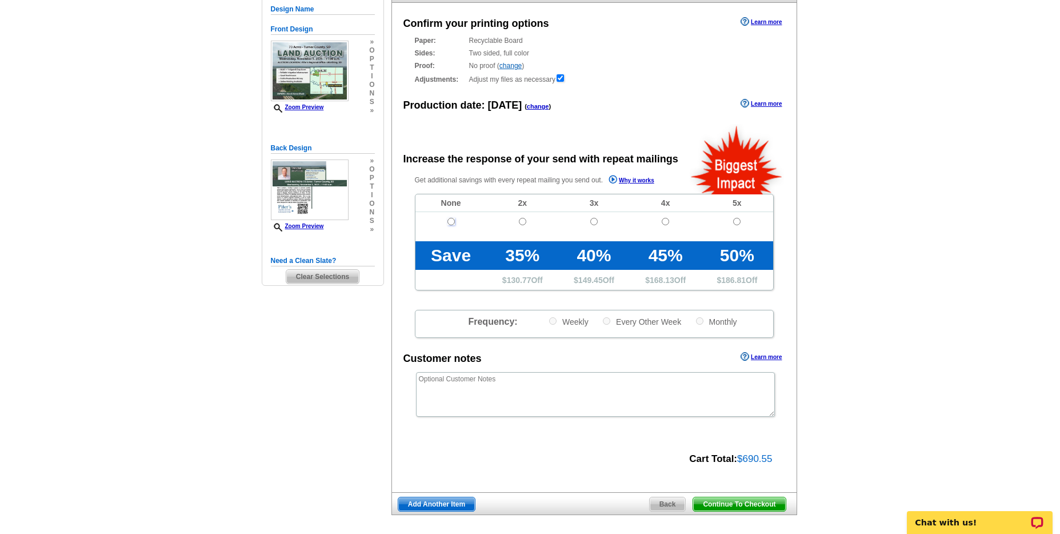
drag, startPoint x: 452, startPoint y: 223, endPoint x: 522, endPoint y: 251, distance: 75.7
click at [452, 223] on input "radio" at bounding box center [450, 221] width 7 height 7
radio input "true"
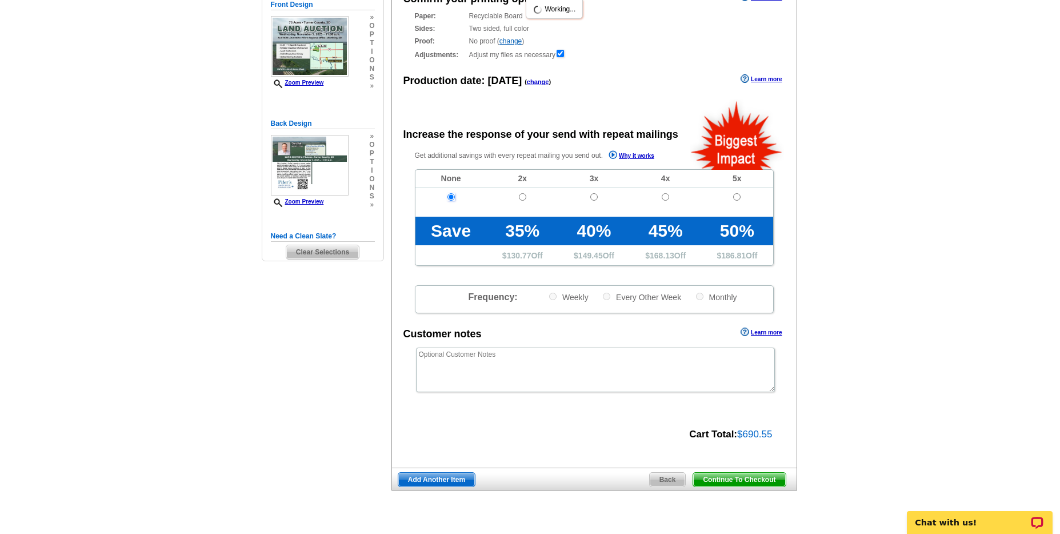
scroll to position [151, 0]
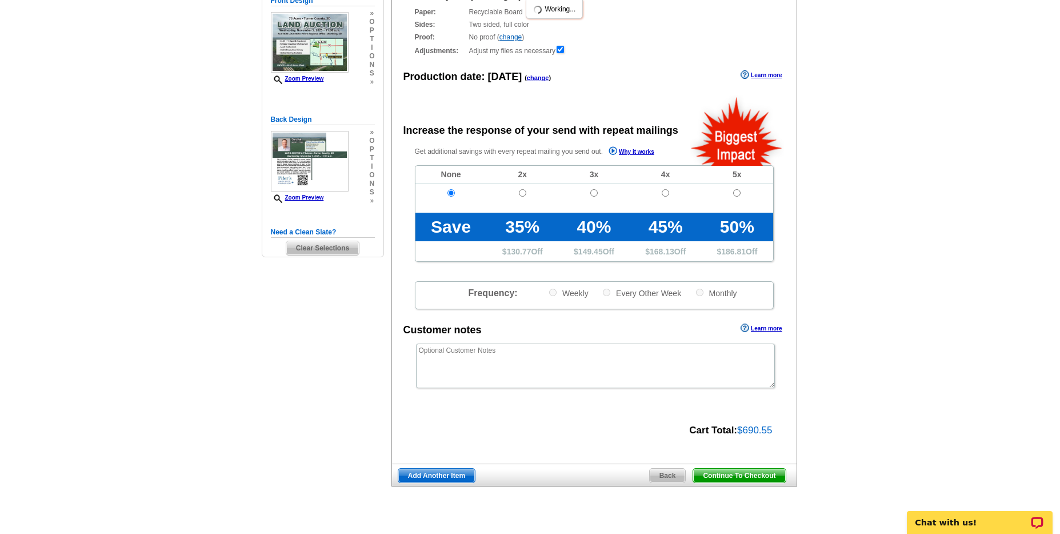
drag, startPoint x: 766, startPoint y: 479, endPoint x: 870, endPoint y: 452, distance: 107.6
click at [766, 479] on span "Continue To Checkout" at bounding box center [739, 476] width 92 height 14
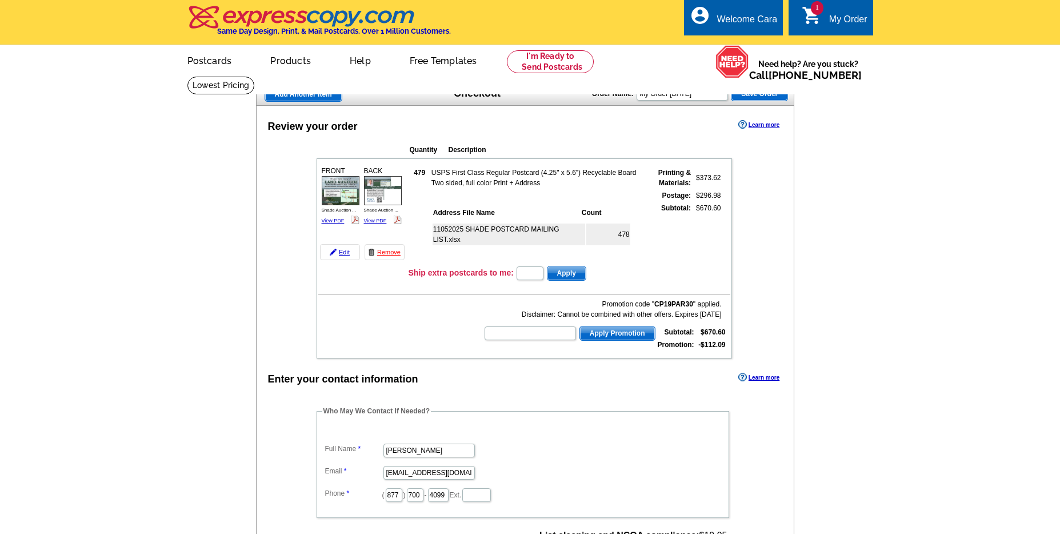
click at [332, 426] on dt at bounding box center [522, 431] width 401 height 10
click at [333, 425] on fieldset "Who May We Contact If Needed? Full Name Cara Zastrow Email cara@pifers.com Phon…" at bounding box center [523, 462] width 413 height 112
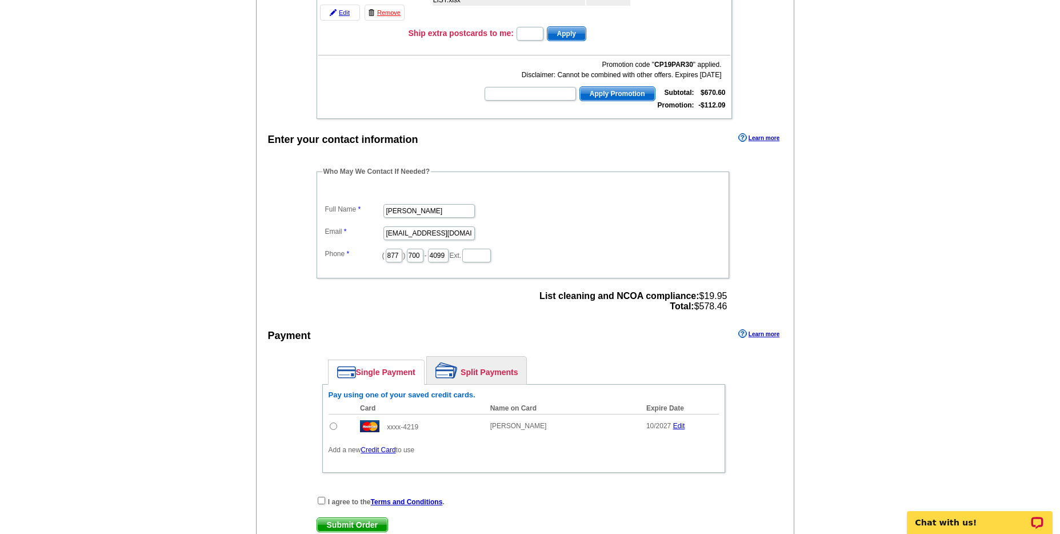
click at [334, 426] on input "radio" at bounding box center [333, 425] width 7 height 7
radio input "true"
click at [319, 500] on input "checkbox" at bounding box center [321, 500] width 7 height 7
checkbox input "true"
click at [343, 522] on span "Submit Order" at bounding box center [352, 525] width 70 height 14
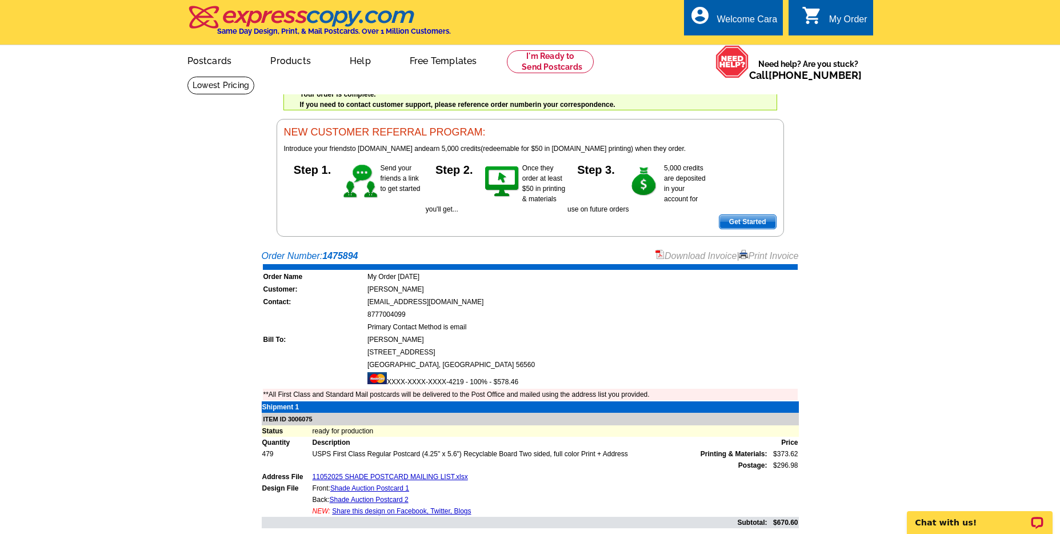
click at [225, 166] on div "Welcome back Cara My Account Logout local_phone Same Day Design, Print, & Mail …" at bounding box center [530, 118] width 1060 height 237
